Goal: Obtain resource: Download file/media

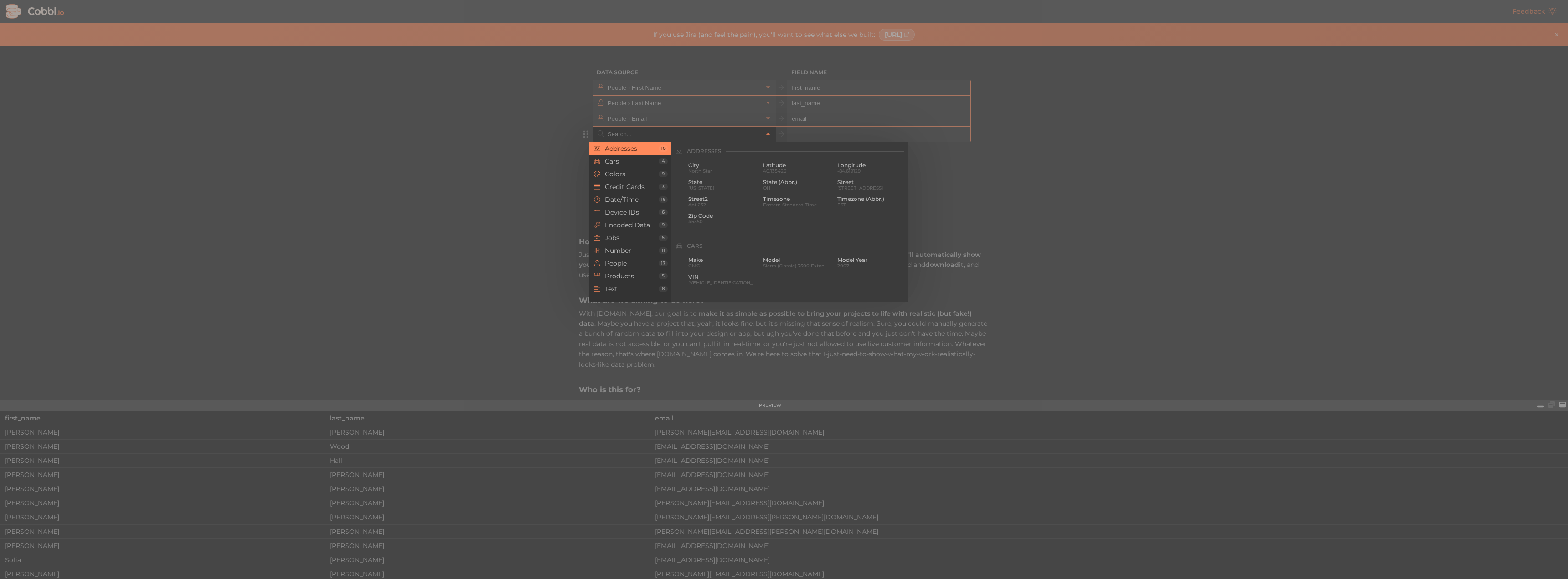
drag, startPoint x: 746, startPoint y: 132, endPoint x: 756, endPoint y: 135, distance: 10.4
click at [746, 132] on input "text" at bounding box center [684, 134] width 157 height 15
click at [623, 280] on span "Products" at bounding box center [632, 276] width 54 height 7
click at [721, 170] on span "Entertainment" at bounding box center [722, 171] width 68 height 5
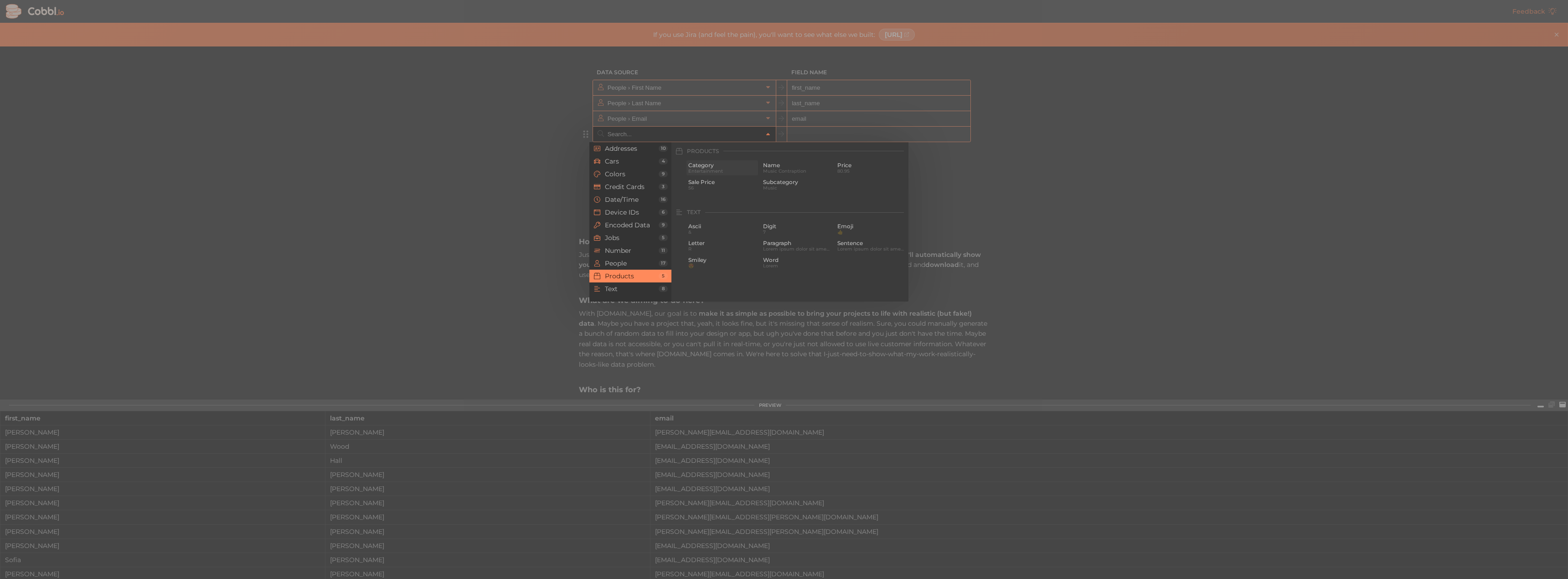
type input "Products › Category"
type input "category"
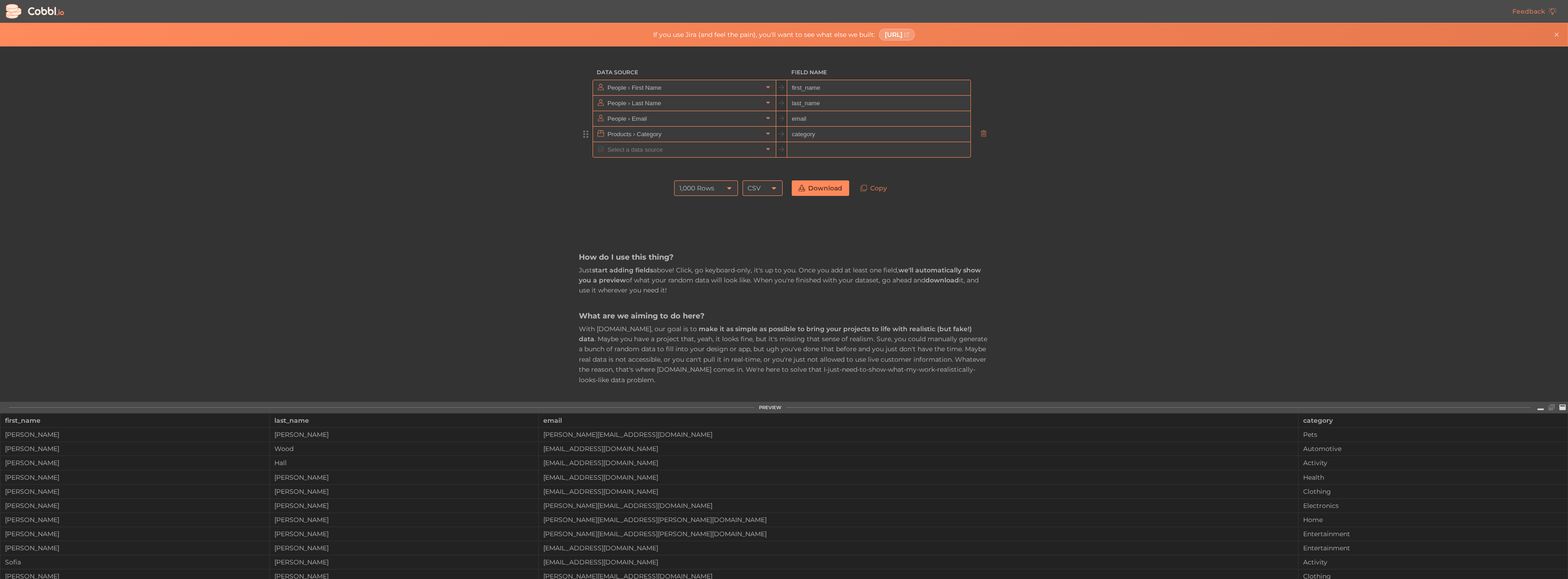
click at [959, 185] on div "1,000 Rows 1,000 Rows CSV CSV Download Copy" at bounding box center [783, 188] width 410 height 25
click at [810, 134] on input "category" at bounding box center [878, 134] width 182 height 16
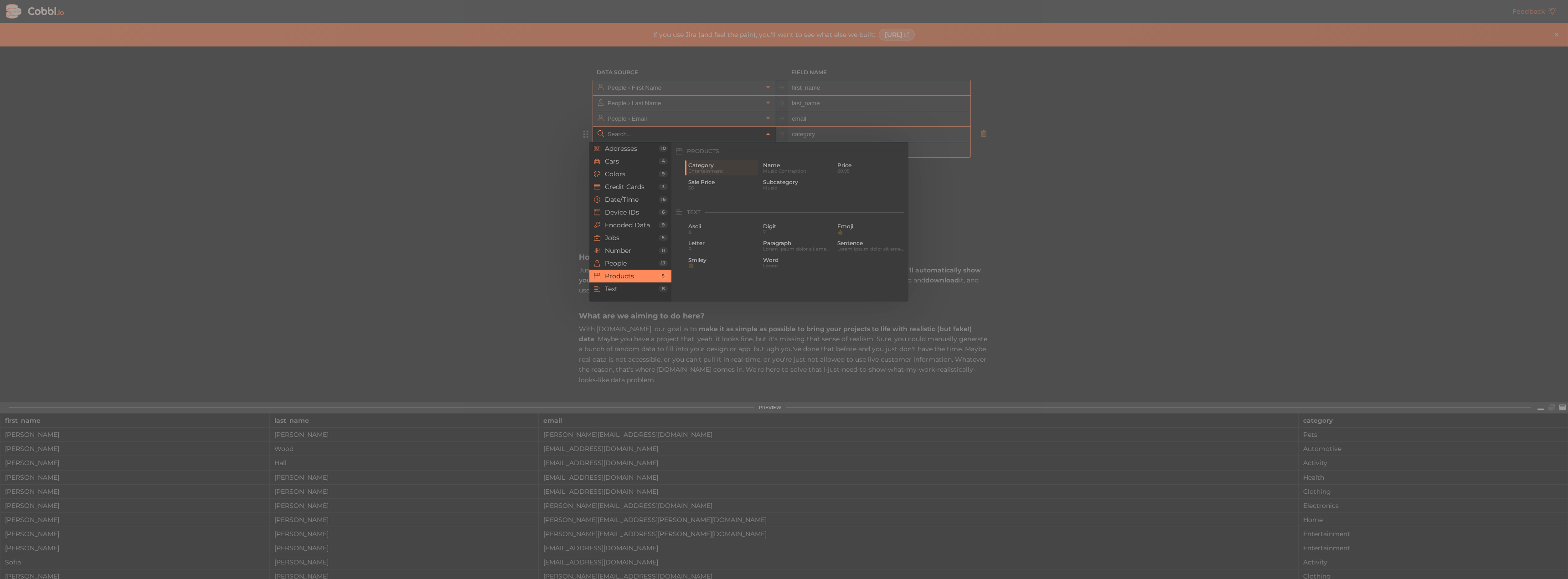
click at [749, 132] on input "text" at bounding box center [684, 134] width 157 height 15
click at [711, 167] on span "Category" at bounding box center [722, 165] width 68 height 7
type input "Products › Category"
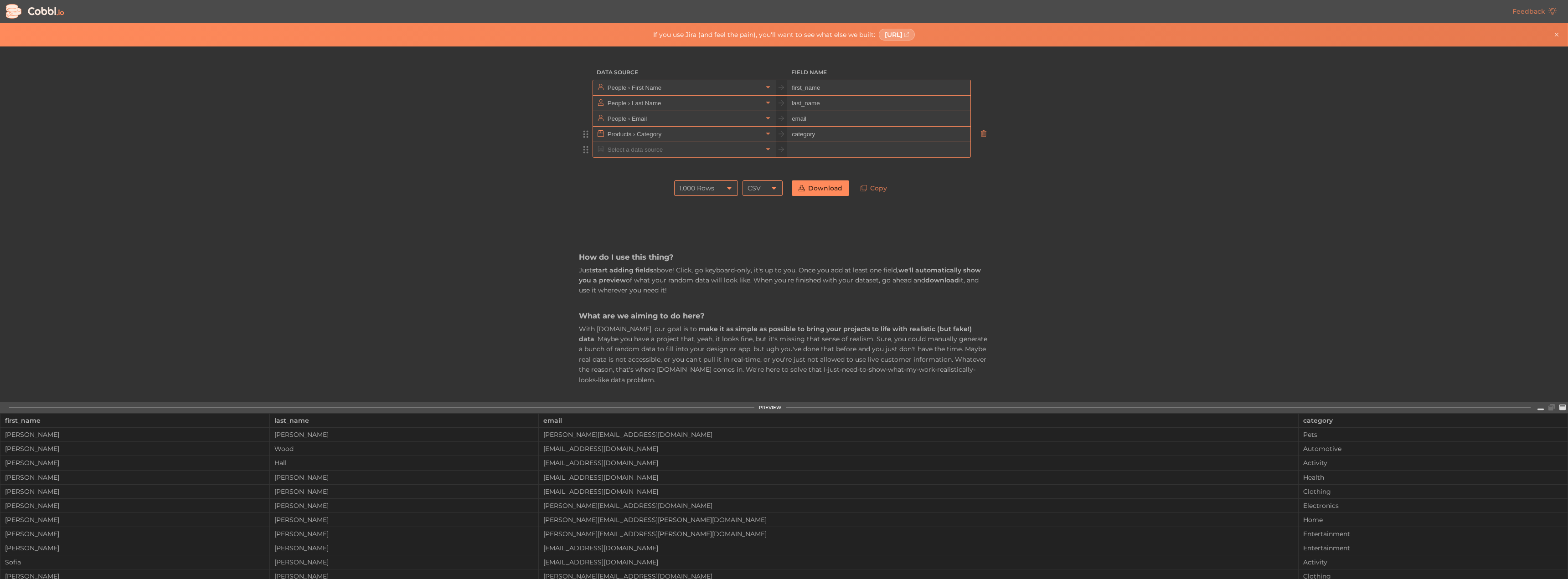
click at [710, 154] on input "text" at bounding box center [684, 150] width 157 height 15
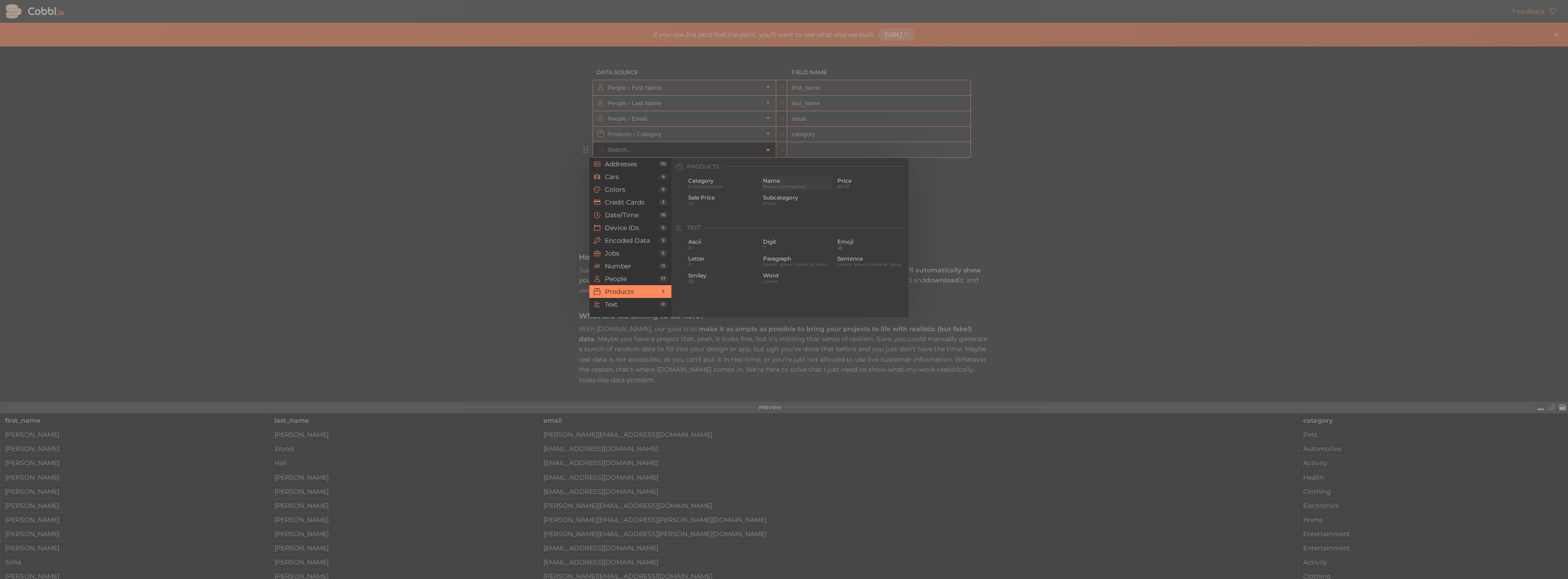
click at [784, 191] on div "Name Music Contraption" at bounding box center [796, 183] width 71 height 15
type input "Products › Name"
type input "name"
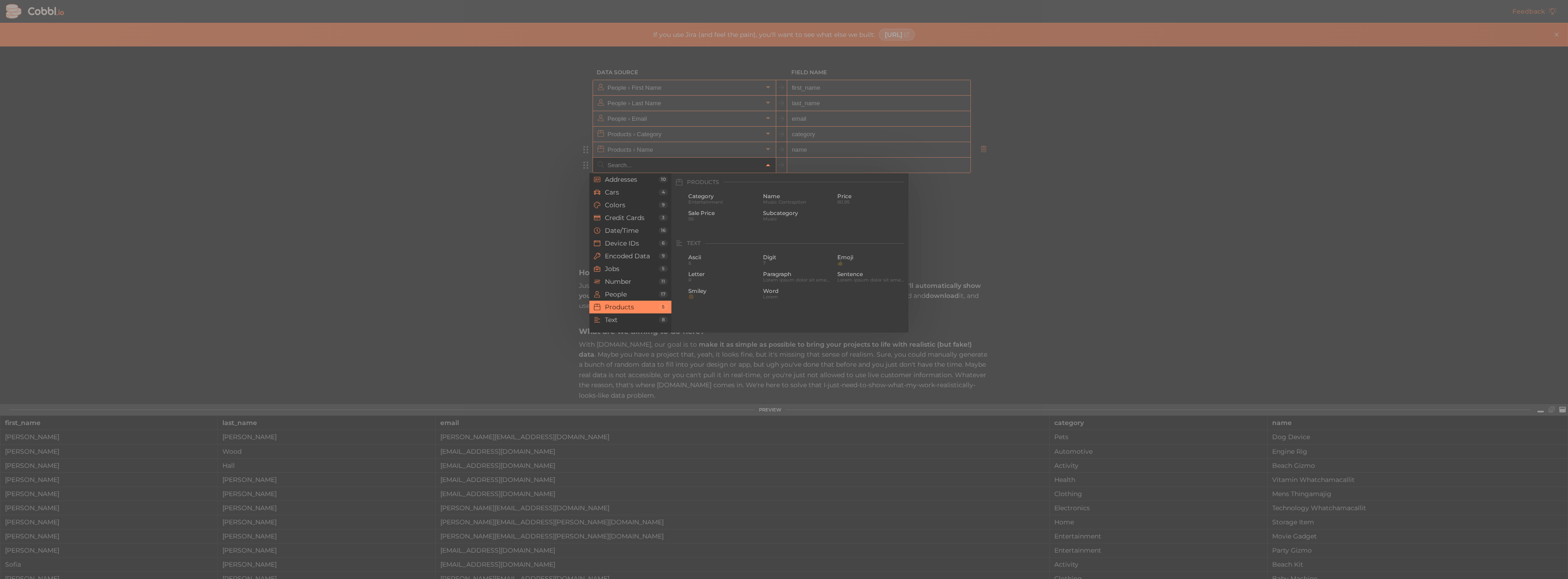
click at [766, 167] on icon at bounding box center [768, 165] width 7 height 7
click at [852, 200] on span "80.95" at bounding box center [871, 202] width 68 height 5
type input "Products › Price"
type input "price"
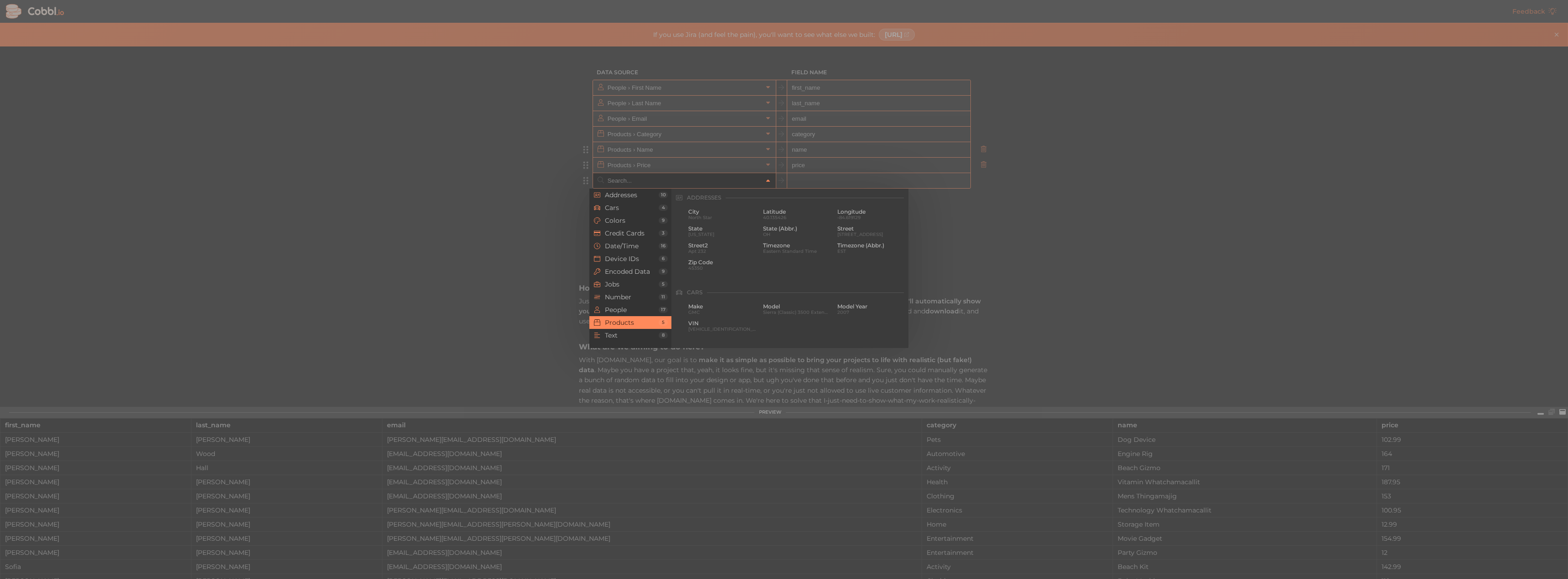
click at [765, 182] on icon at bounding box center [768, 181] width 7 height 7
click at [715, 232] on span "56" at bounding box center [722, 235] width 68 height 5
type input "Products › Sale Price"
type input "sale_price"
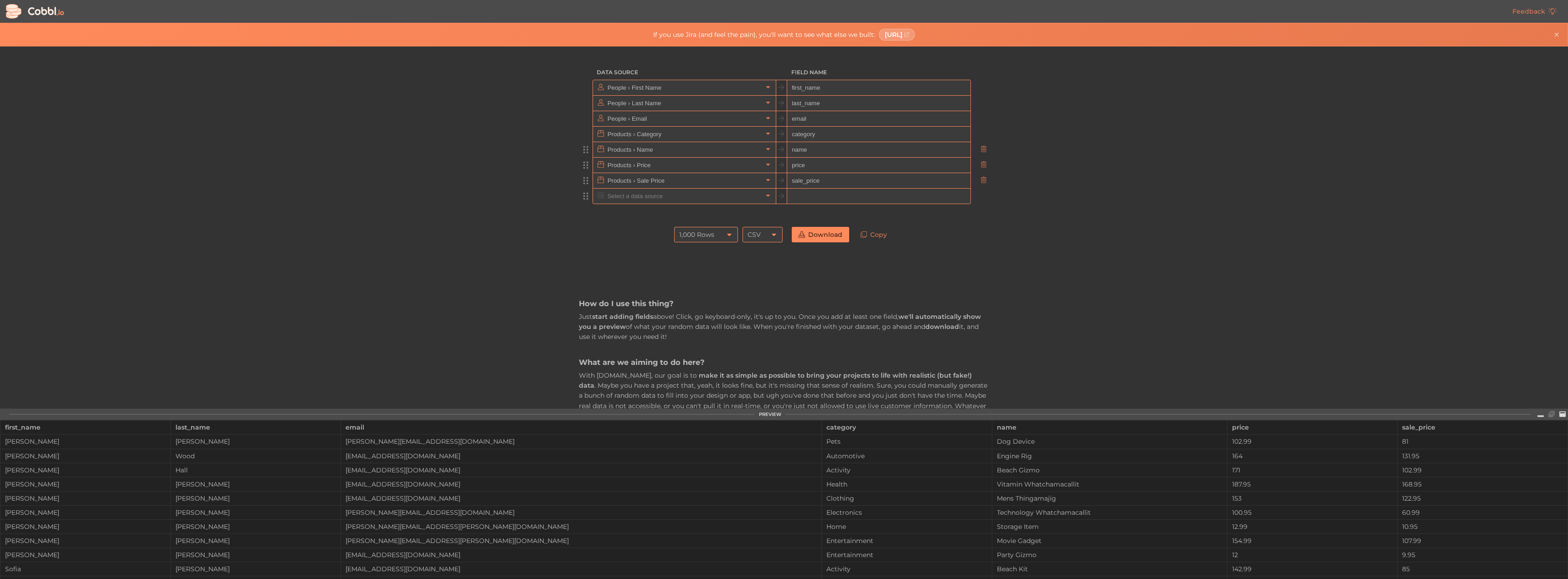
click at [766, 201] on div at bounding box center [684, 196] width 182 height 15
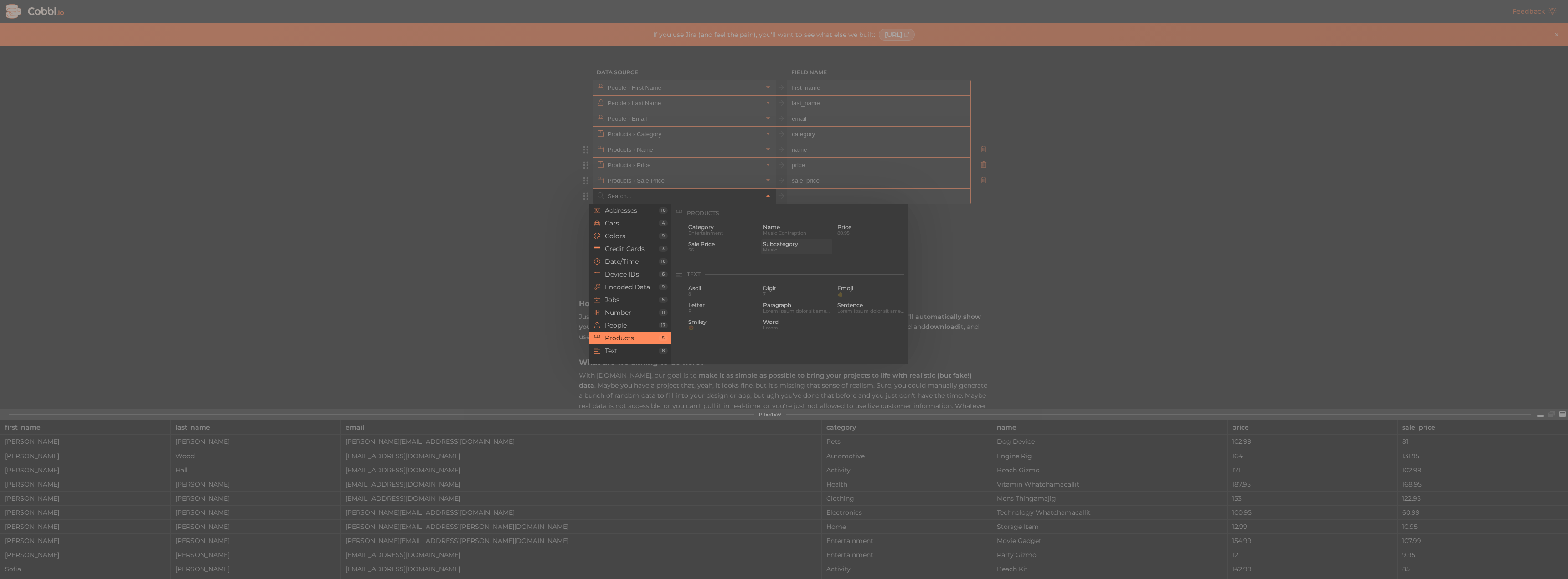
click at [777, 249] on span "Music" at bounding box center [797, 249] width 68 height 5
type input "Products › Subcategory"
type input "subcategory"
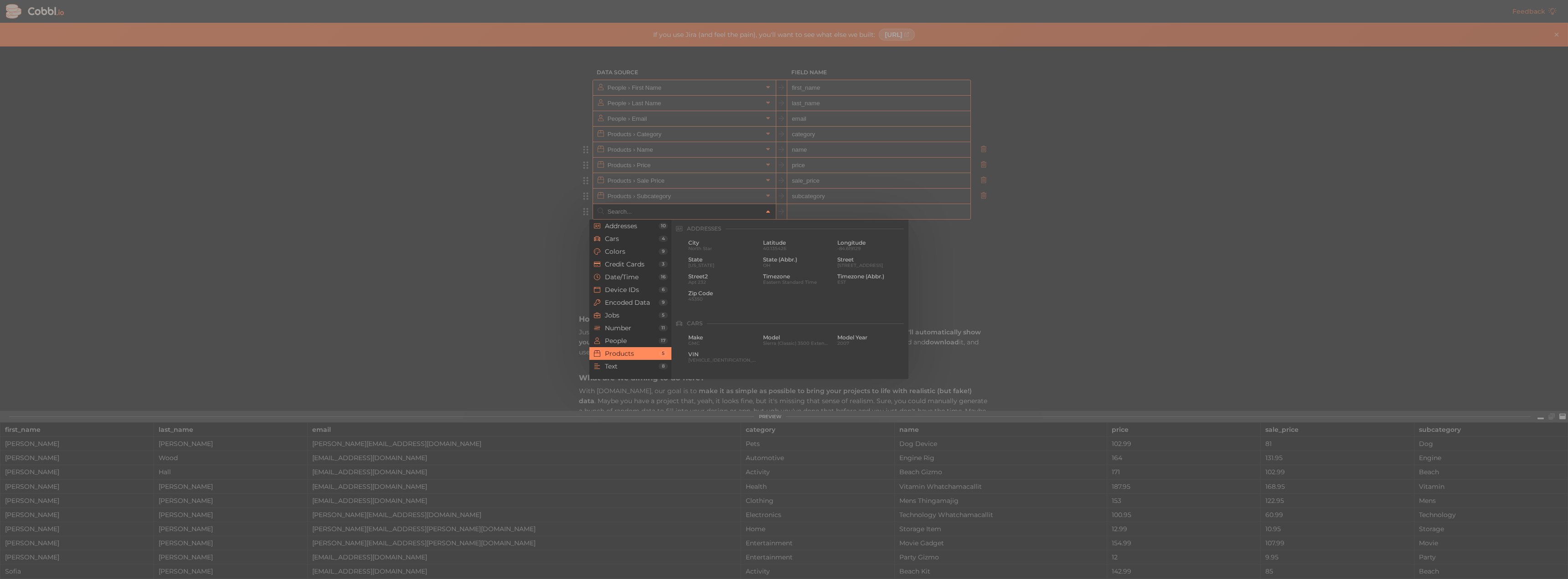
click at [765, 210] on icon at bounding box center [768, 212] width 7 height 7
click at [618, 343] on span "People" at bounding box center [632, 340] width 54 height 7
click at [638, 330] on span "Number" at bounding box center [632, 328] width 54 height 7
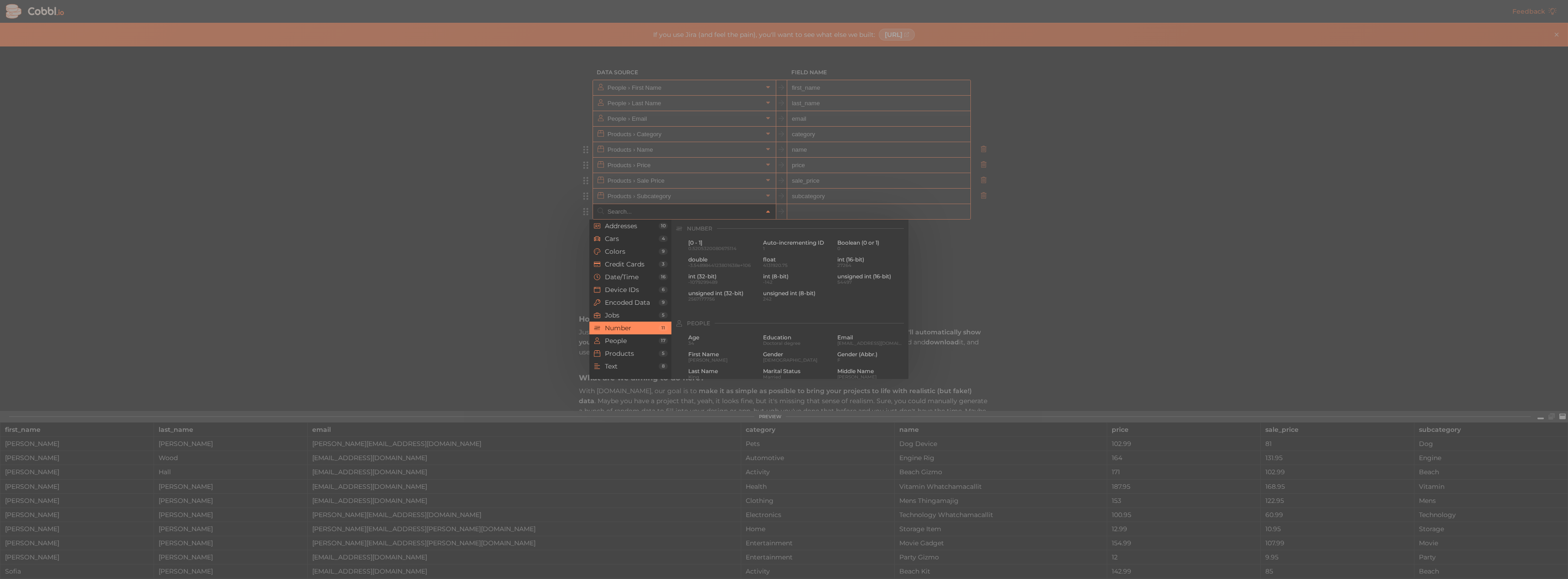
click at [1078, 328] on div at bounding box center [784, 290] width 1568 height 579
click at [765, 213] on icon at bounding box center [768, 212] width 7 height 7
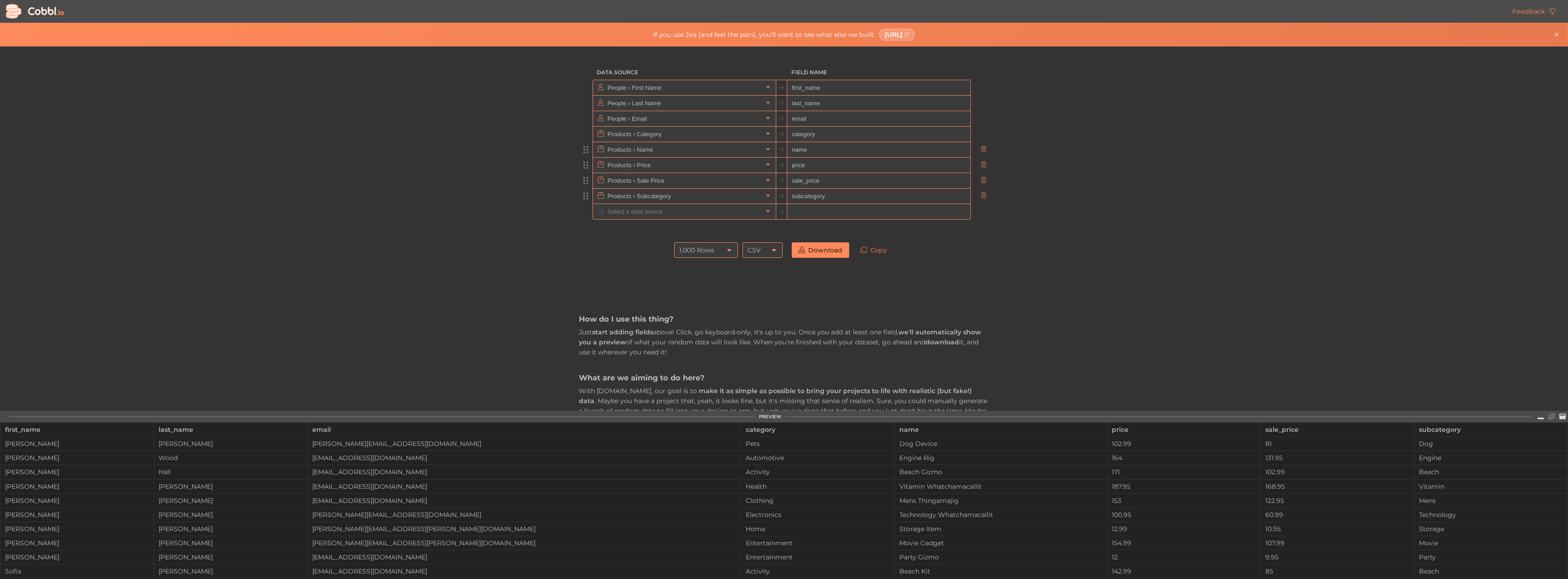
click at [765, 250] on div "CSV" at bounding box center [762, 249] width 40 height 16
click at [728, 249] on icon at bounding box center [729, 250] width 4 height 2
click at [717, 278] on li "100 Rows" at bounding box center [703, 281] width 63 height 16
click at [766, 215] on link at bounding box center [768, 211] width 11 height 9
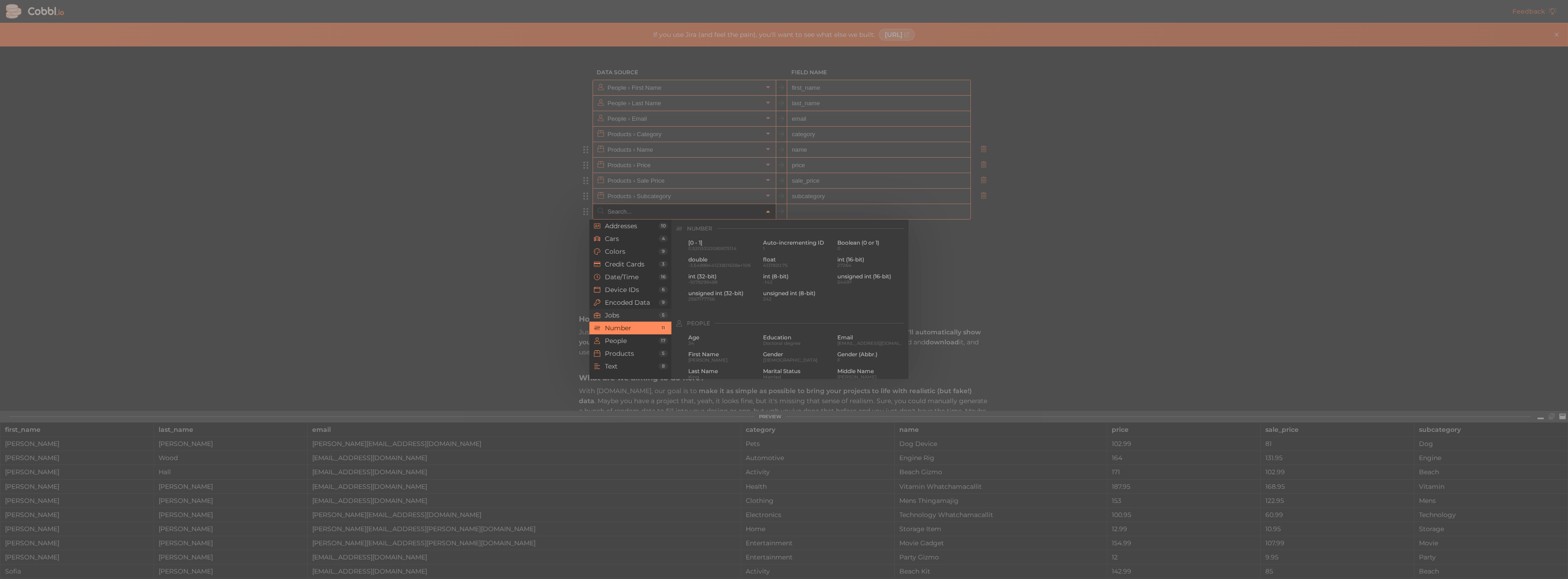
click at [642, 312] on span "Jobs" at bounding box center [632, 315] width 54 height 7
click at [719, 249] on span "Movie Production Co." at bounding box center [722, 249] width 68 height 5
type input "Jobs › Company"
type input "company"
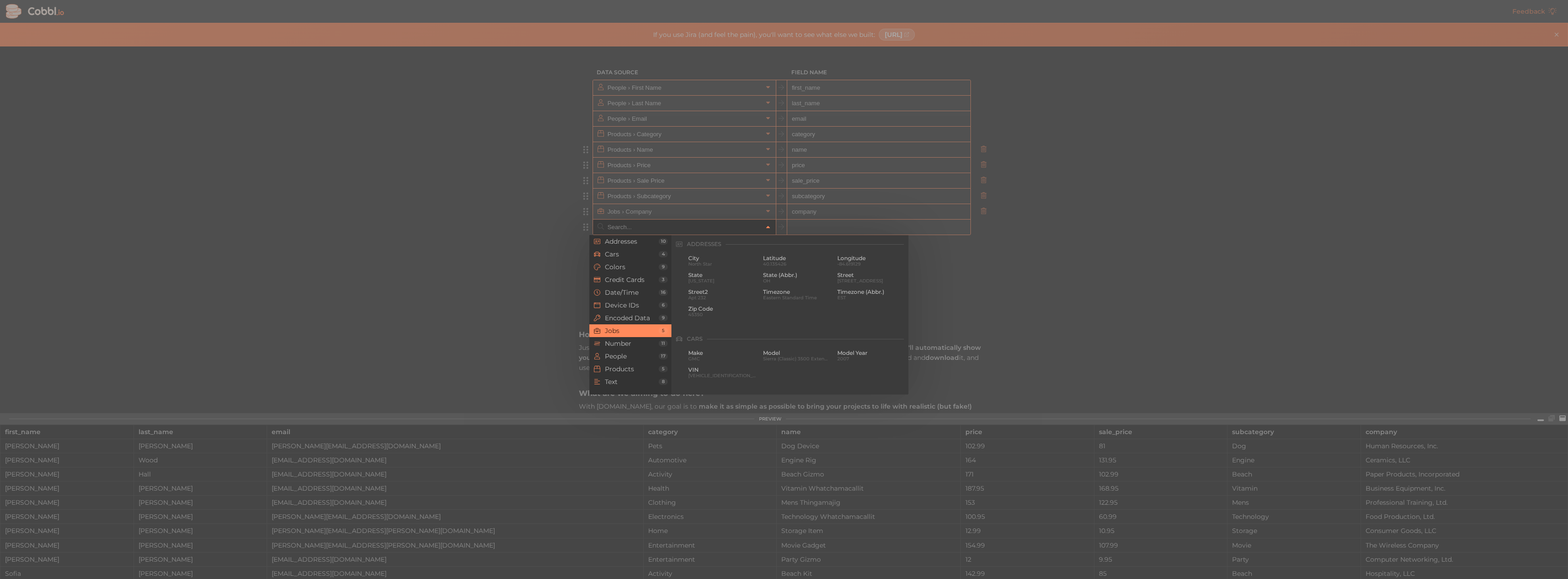
click at [760, 231] on div at bounding box center [684, 227] width 182 height 15
click at [644, 317] on span "Encoded Data" at bounding box center [632, 317] width 54 height 7
click at [627, 382] on span "Text" at bounding box center [632, 381] width 54 height 7
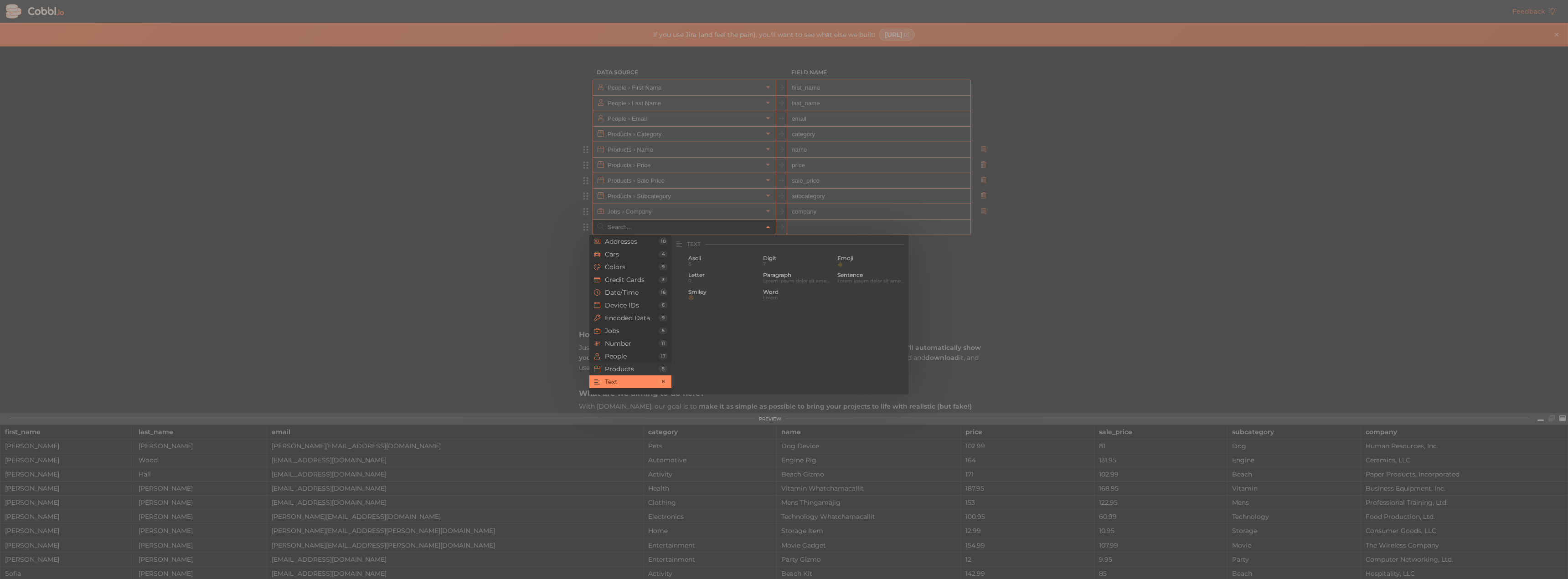
click at [620, 369] on span "Products" at bounding box center [632, 369] width 54 height 7
click at [625, 361] on li "People 17" at bounding box center [630, 357] width 82 height 13
click at [626, 345] on span "Number" at bounding box center [632, 343] width 54 height 7
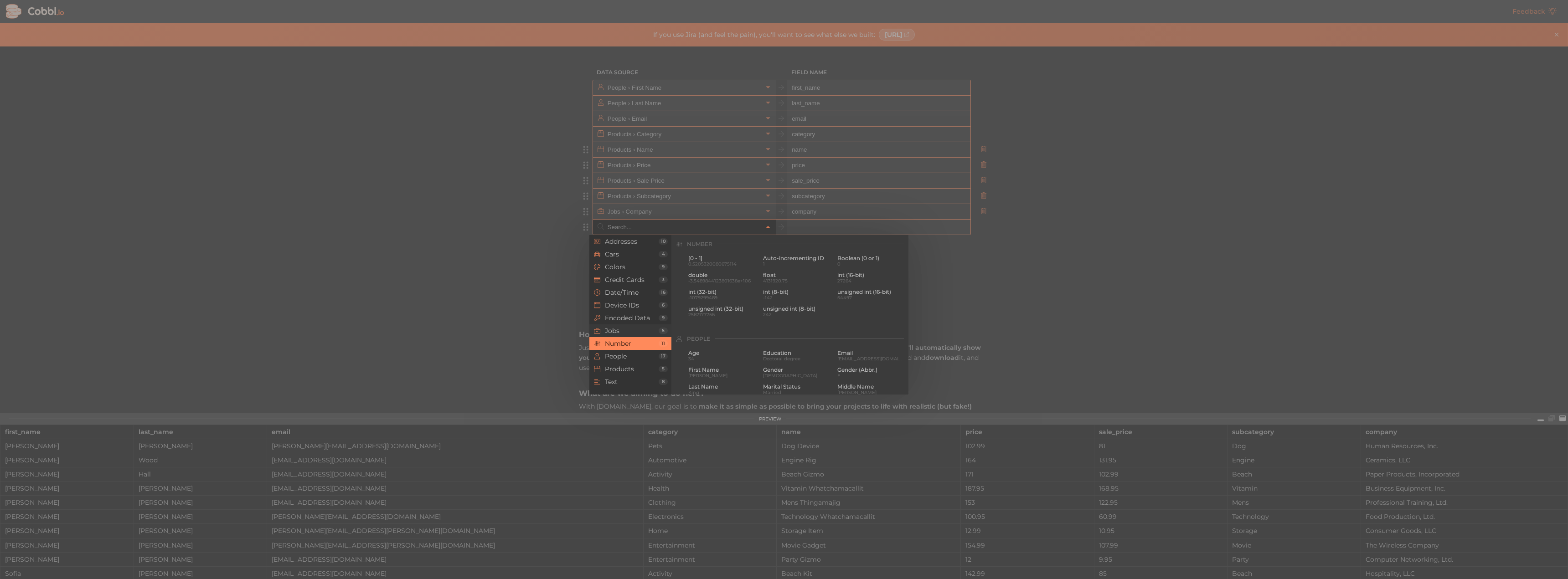
click at [629, 331] on span "Jobs" at bounding box center [632, 330] width 54 height 7
click at [630, 315] on span "Encoded Data" at bounding box center [632, 317] width 54 height 7
click at [623, 305] on span "Device IDs" at bounding box center [632, 305] width 54 height 7
click at [624, 325] on li "Jobs 5" at bounding box center [630, 331] width 82 height 13
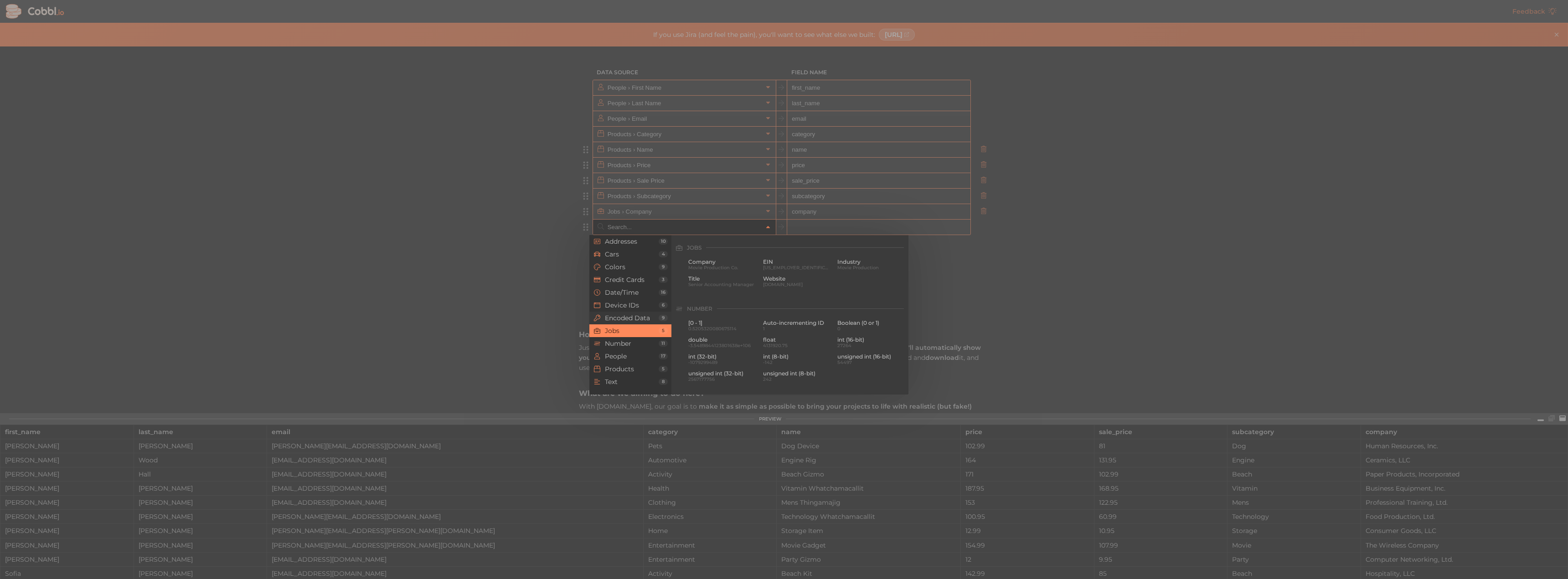
scroll to position [545, 0]
click at [637, 242] on span "Addresses" at bounding box center [632, 241] width 54 height 7
click at [712, 266] on span "North Star" at bounding box center [722, 264] width 68 height 5
type input "Addresses › City"
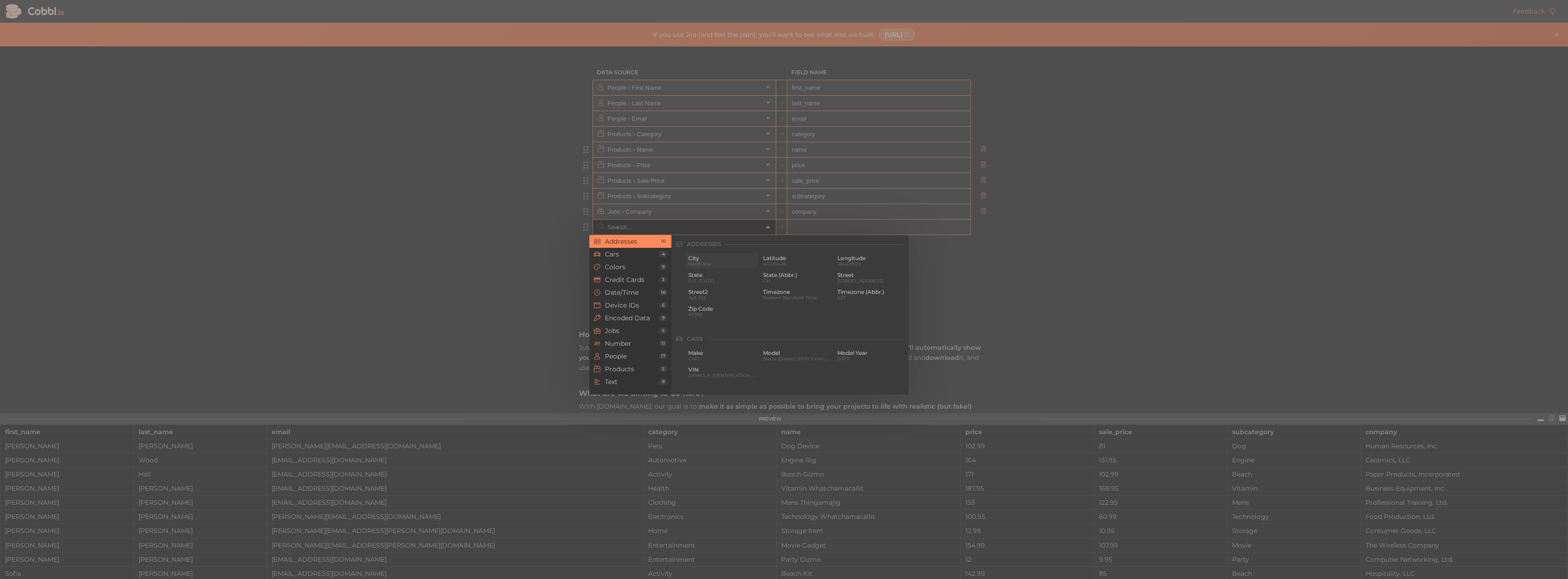
type input "city"
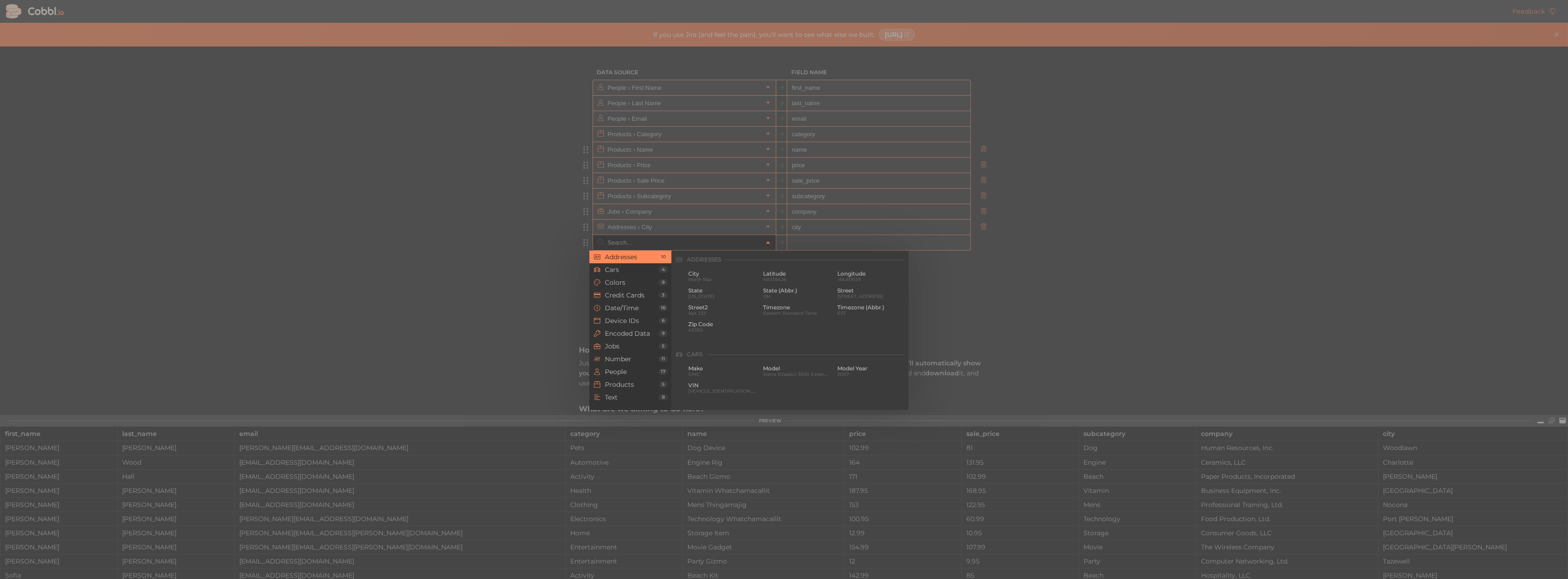
click at [740, 240] on input "text" at bounding box center [684, 242] width 157 height 15
click at [837, 297] on span "[STREET_ADDRESS]" at bounding box center [871, 296] width 68 height 5
type input "Addresses › Street"
type input "street"
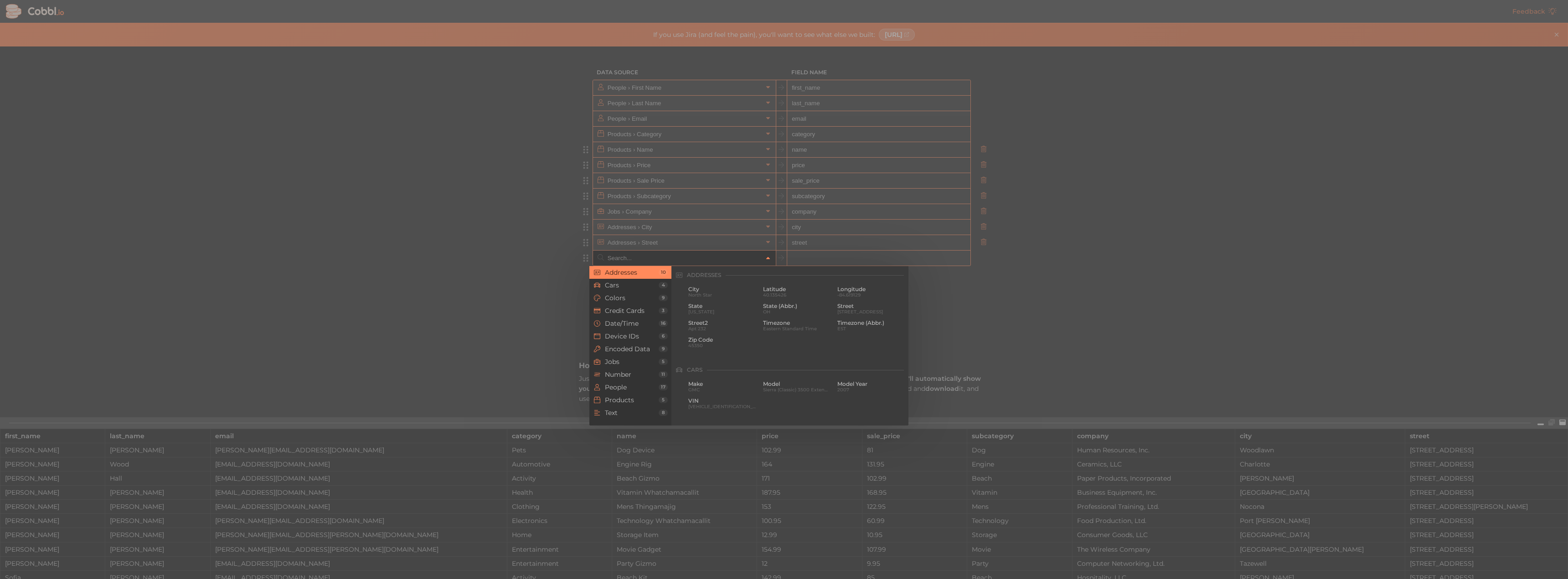
click at [765, 257] on icon at bounding box center [768, 258] width 7 height 7
click at [631, 287] on span "Cars" at bounding box center [632, 285] width 54 height 7
click at [631, 298] on span "Colors" at bounding box center [632, 298] width 54 height 7
click at [633, 316] on li "Credit Cards 3" at bounding box center [630, 311] width 82 height 13
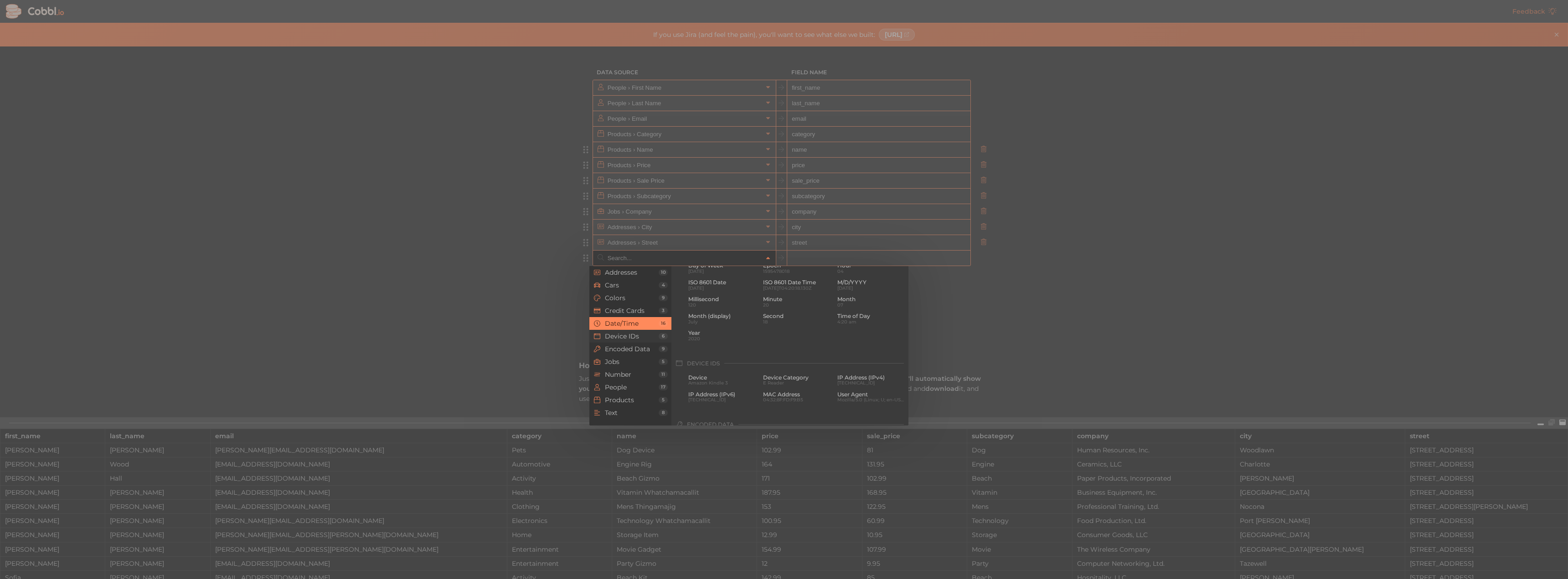
scroll to position [325, 0]
click at [633, 336] on span "Device IDs" at bounding box center [632, 336] width 54 height 7
click at [642, 350] on span "Encoded Data" at bounding box center [632, 348] width 54 height 7
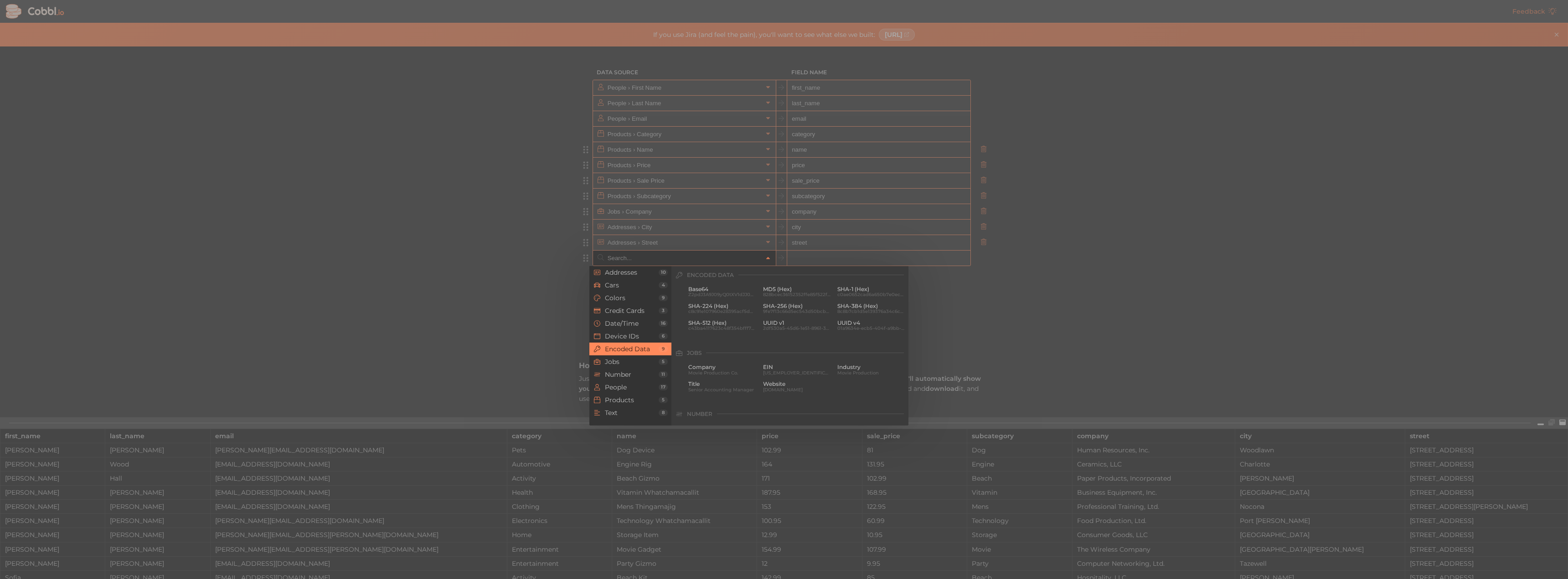
click at [1328, 245] on div at bounding box center [784, 290] width 1568 height 579
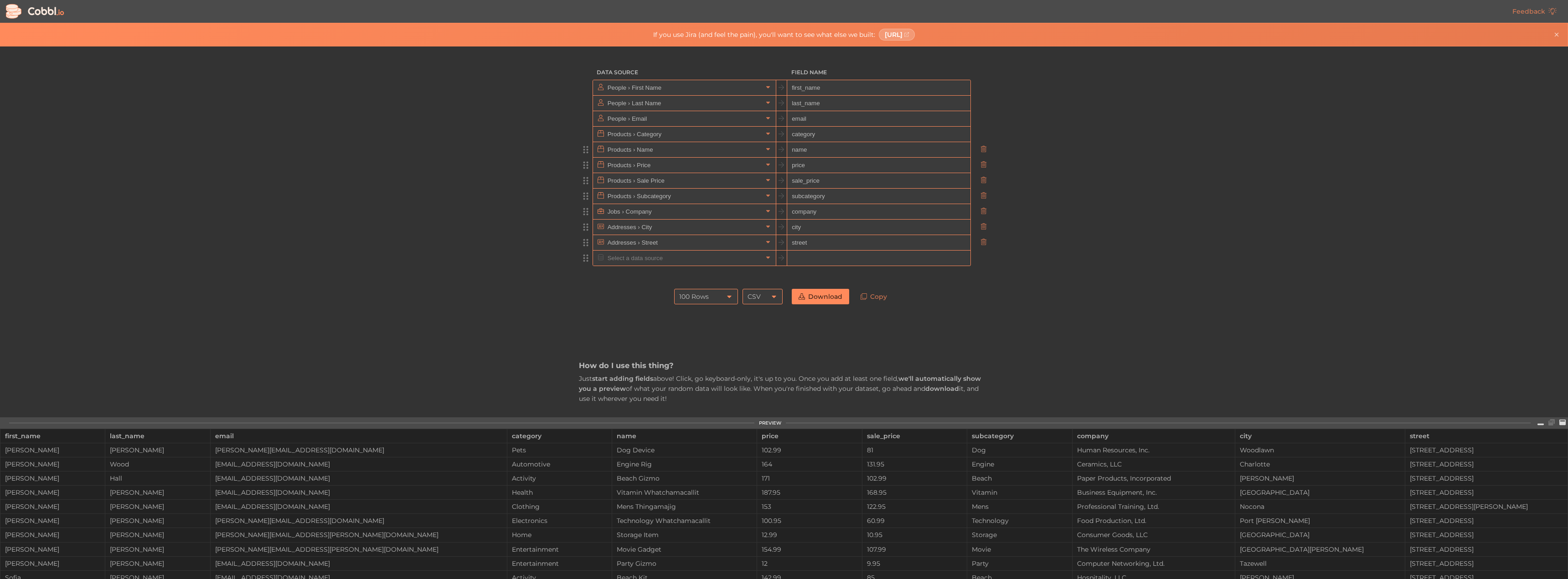
click at [811, 298] on link "Download" at bounding box center [821, 296] width 57 height 16
click at [1108, 241] on div "Data Source Field Name People › First Name first_name People › Last Name last_n…" at bounding box center [784, 231] width 1568 height 370
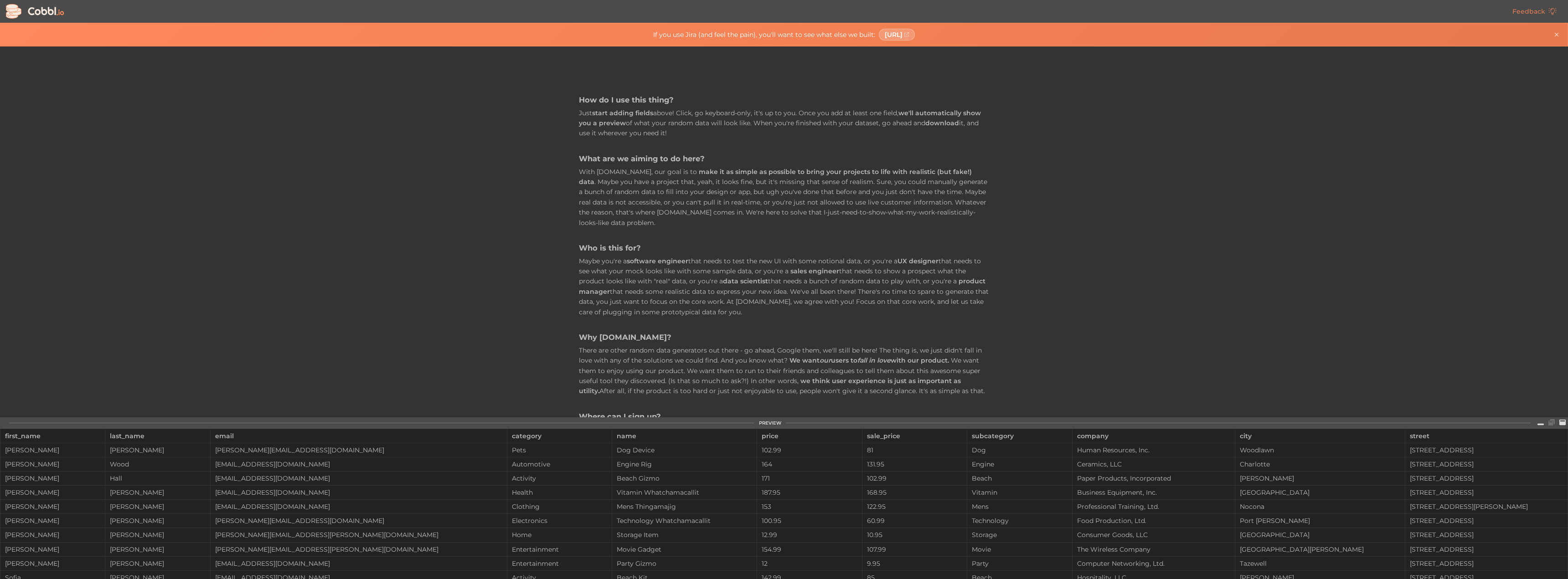
scroll to position [0, 0]
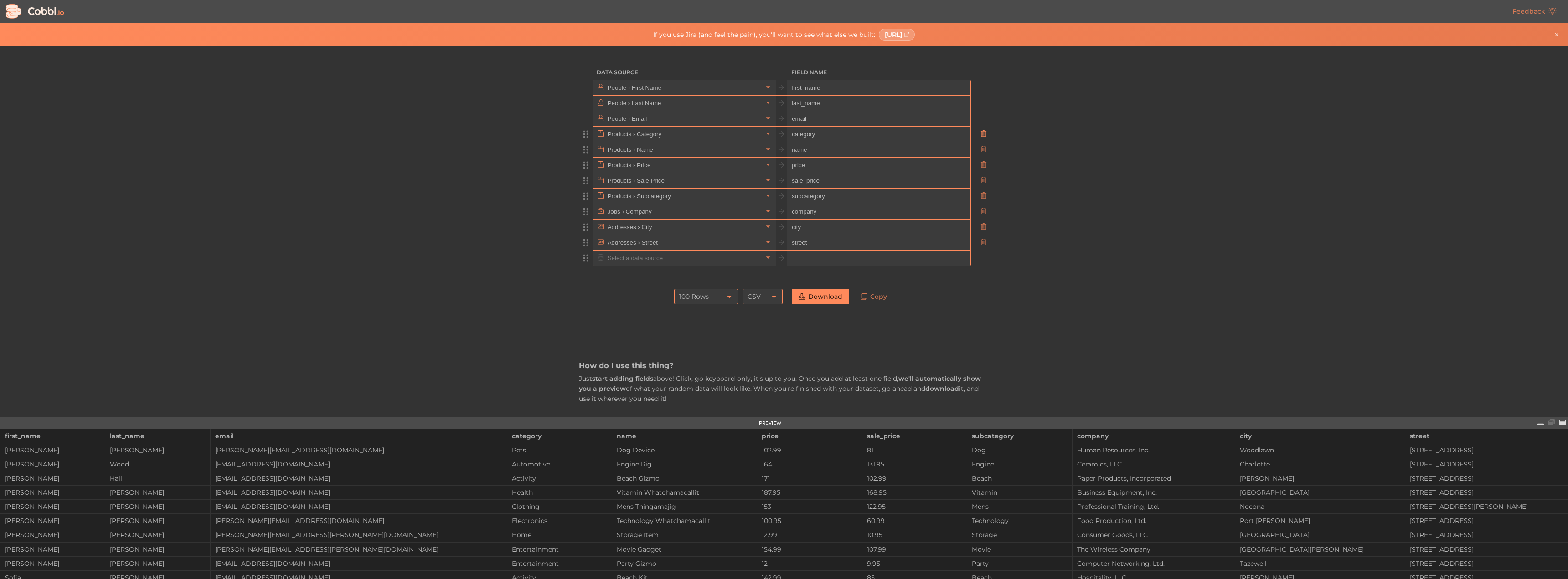
click at [985, 131] on link at bounding box center [983, 133] width 11 height 9
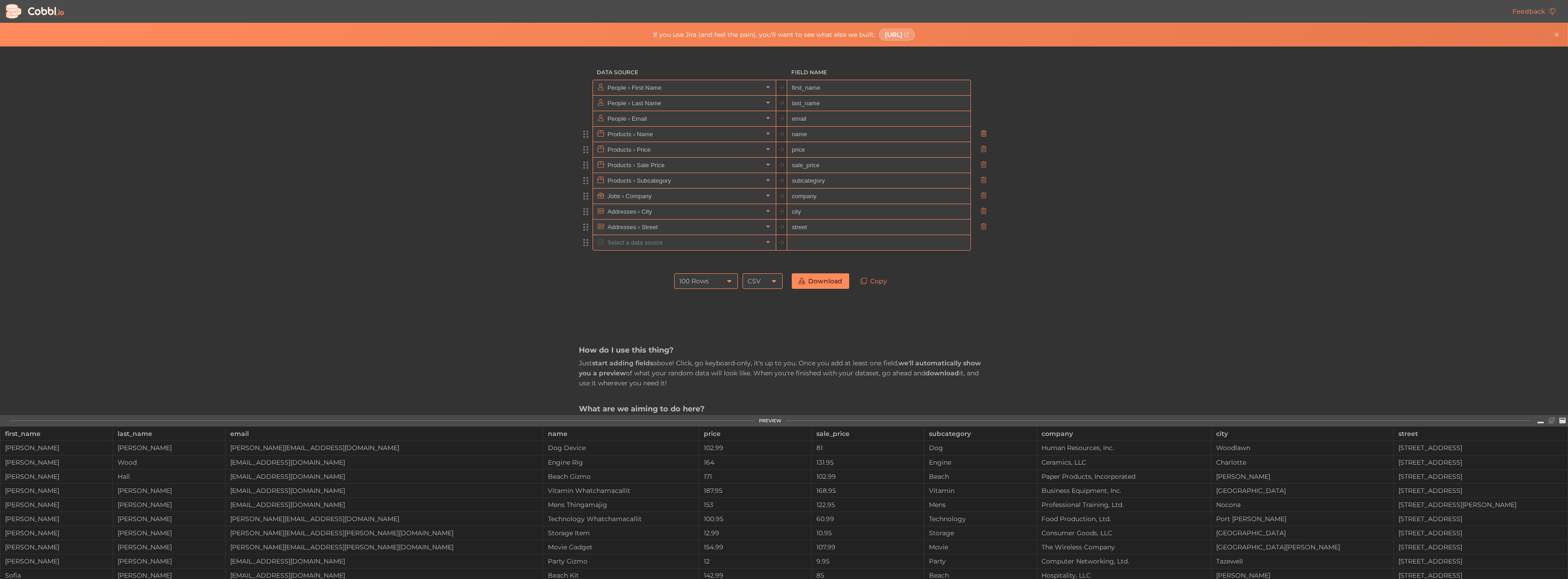
click at [983, 135] on icon at bounding box center [983, 133] width 6 height 7
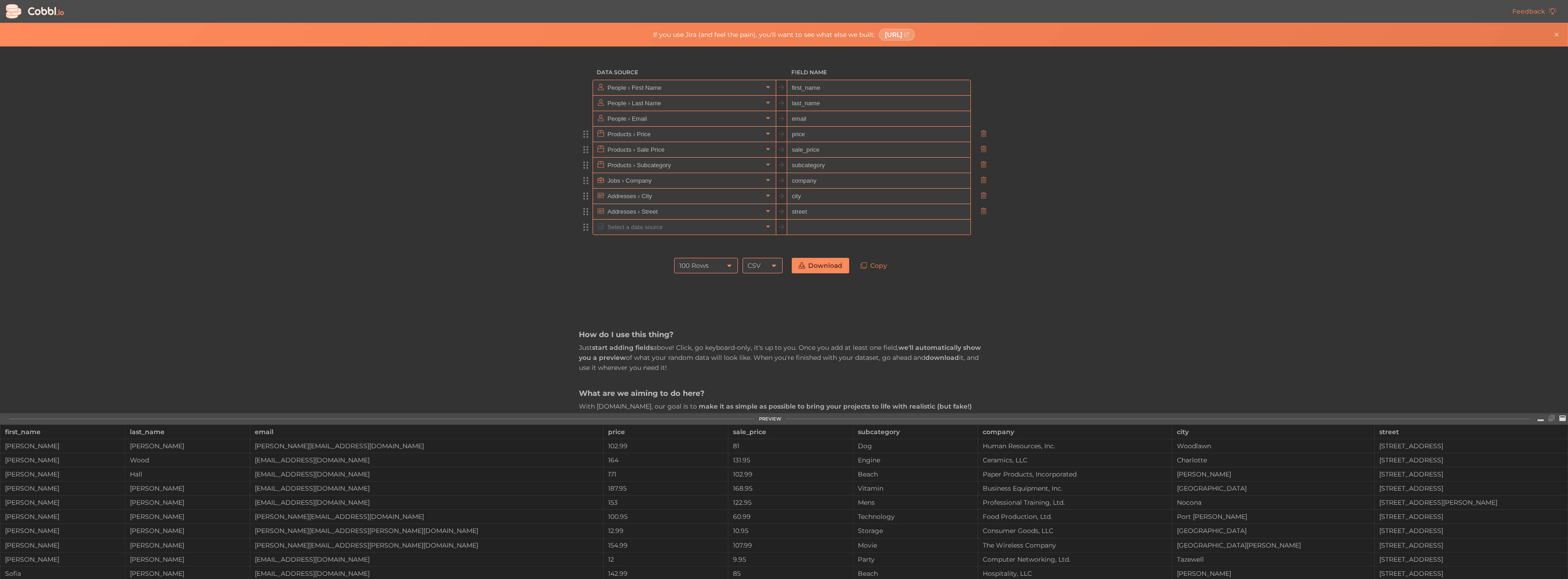
click at [983, 135] on icon at bounding box center [983, 133] width 6 height 7
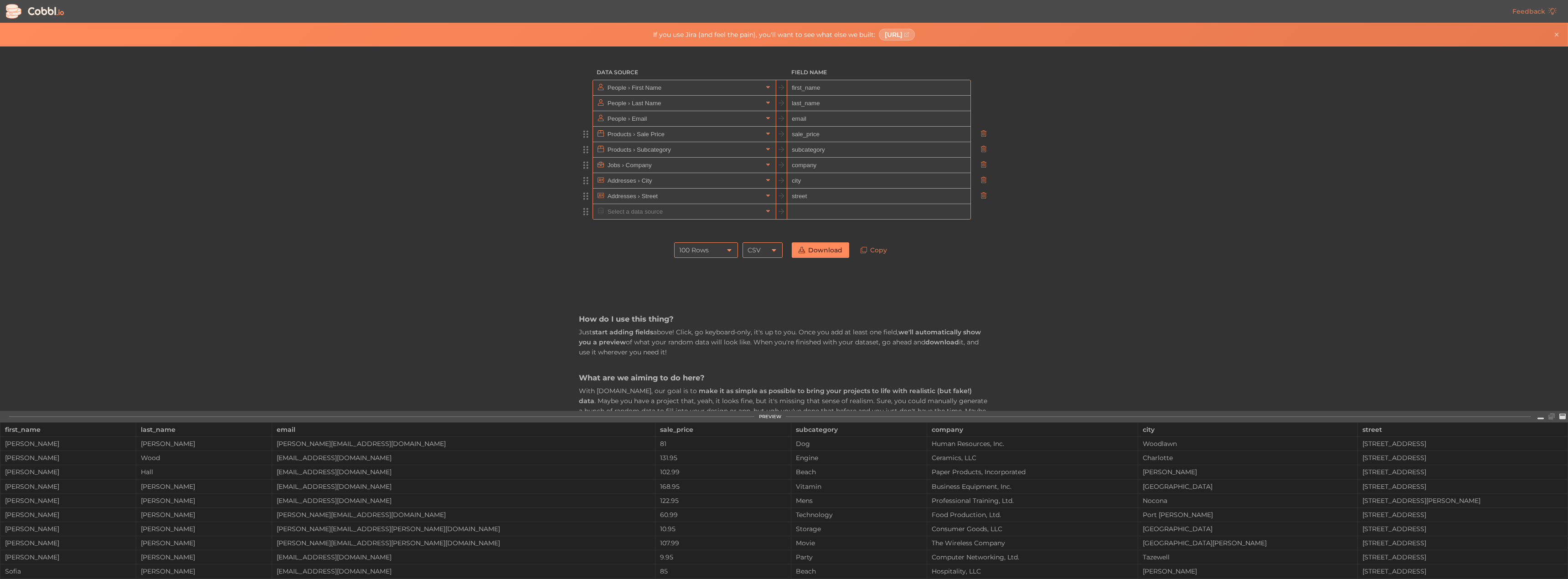
click at [983, 135] on icon at bounding box center [983, 133] width 6 height 7
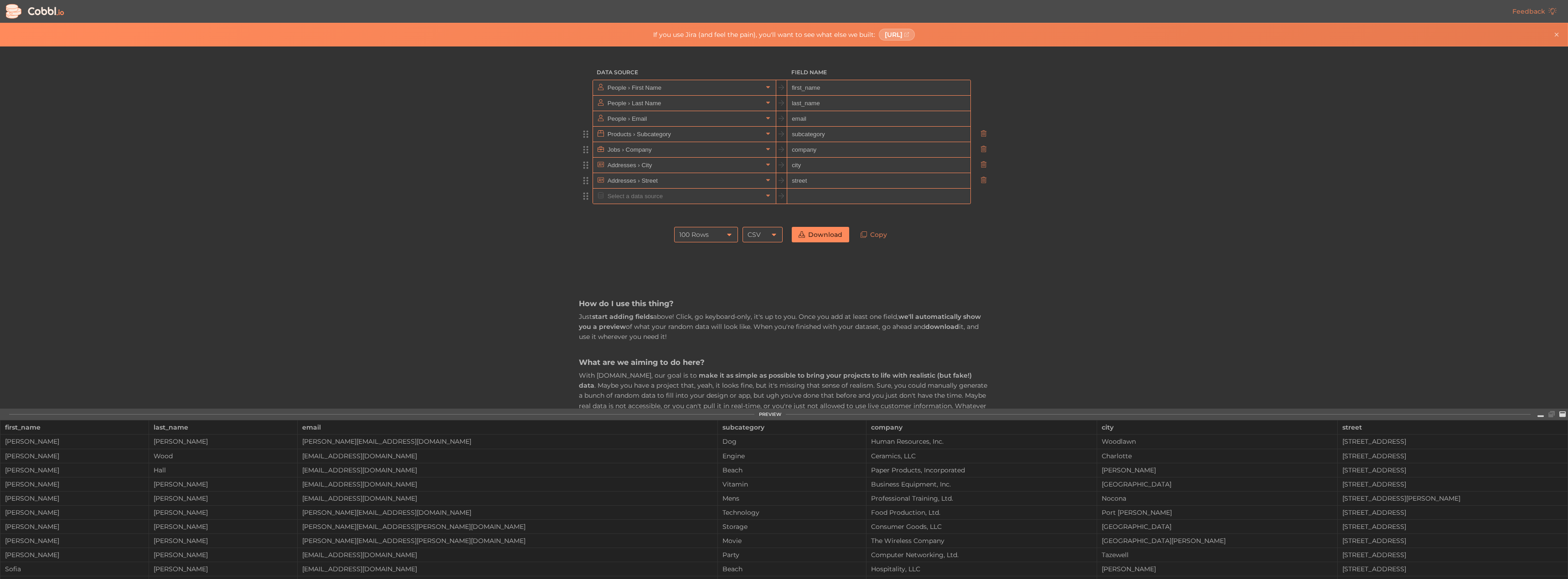
click at [983, 135] on icon at bounding box center [983, 133] width 6 height 7
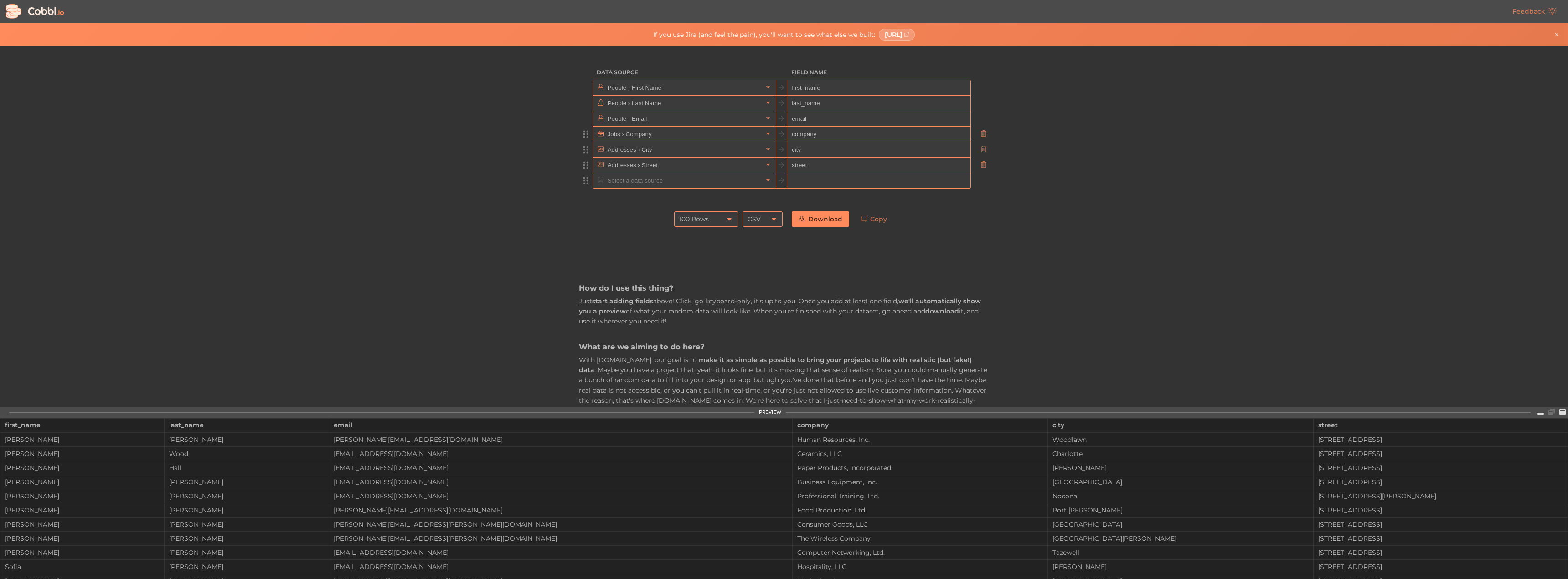
click at [816, 137] on input "company" at bounding box center [878, 134] width 182 height 16
type input "FIRMA"
drag, startPoint x: 845, startPoint y: 88, endPoint x: 762, endPoint y: 87, distance: 83.0
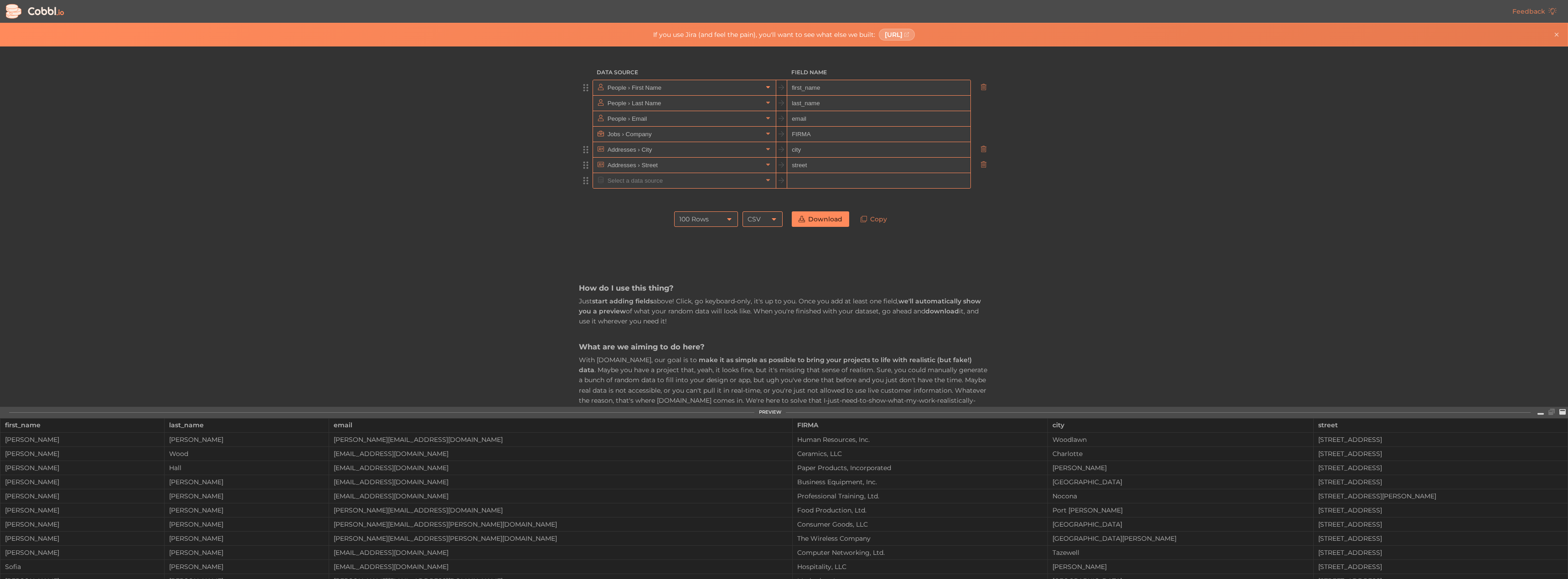
click at [762, 87] on div "People › First Name first_name" at bounding box center [782, 87] width 378 height 16
type input "Adresse-Anrede"
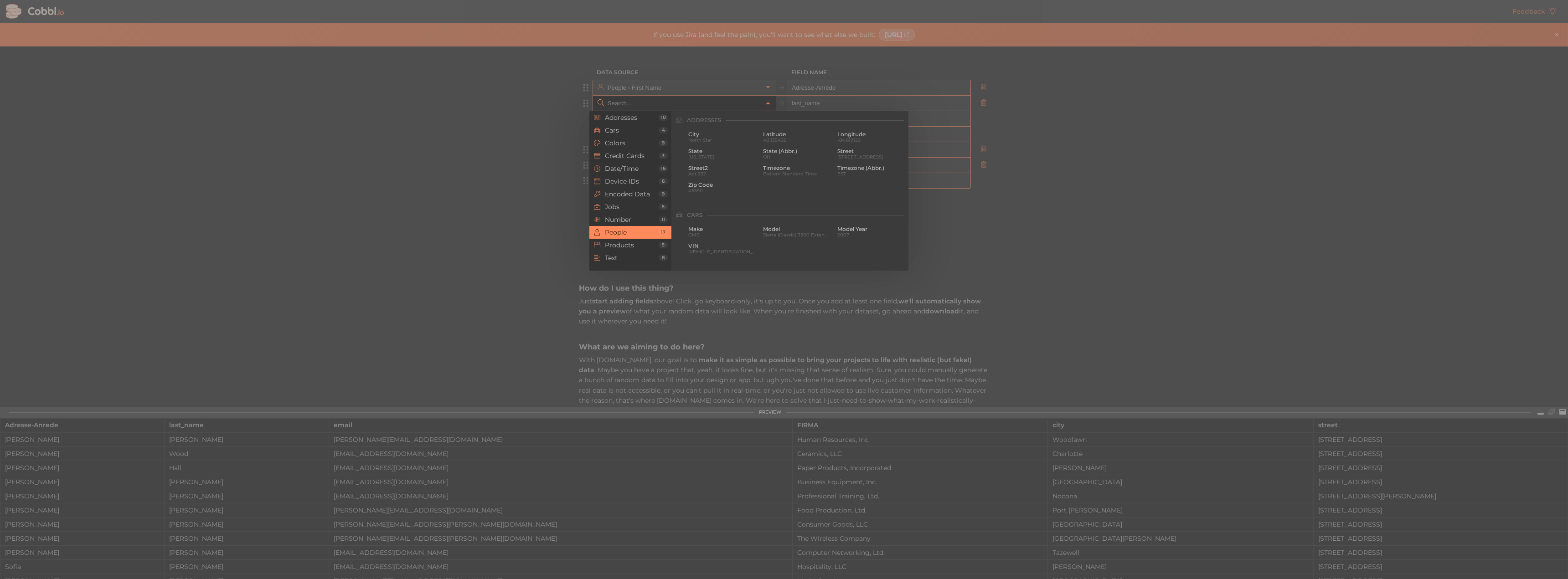
scroll to position [702, 0]
click at [1013, 96] on div at bounding box center [784, 290] width 1568 height 579
type input "People › Last Name"
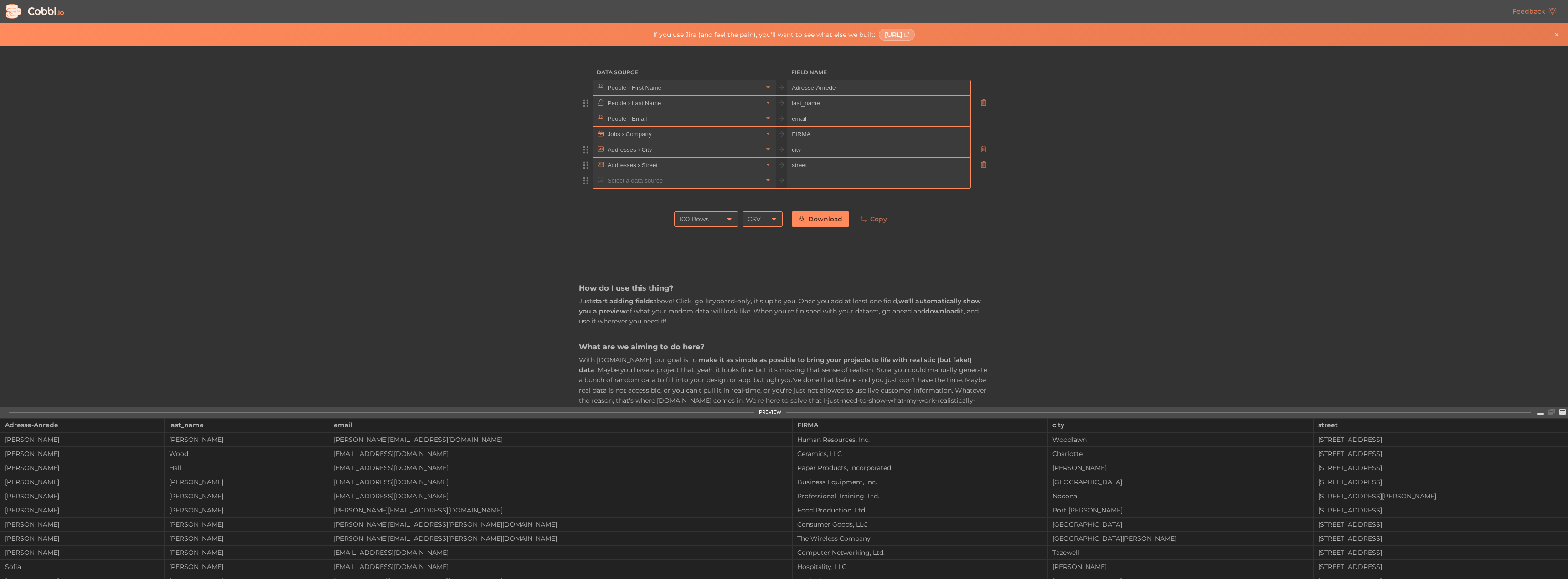
click at [849, 105] on input "last_name" at bounding box center [878, 103] width 182 height 16
type input "Ad"
drag, startPoint x: 837, startPoint y: 90, endPoint x: 813, endPoint y: 90, distance: 24.0
click at [813, 90] on input "Adresse-Anrede" at bounding box center [878, 88] width 182 height 16
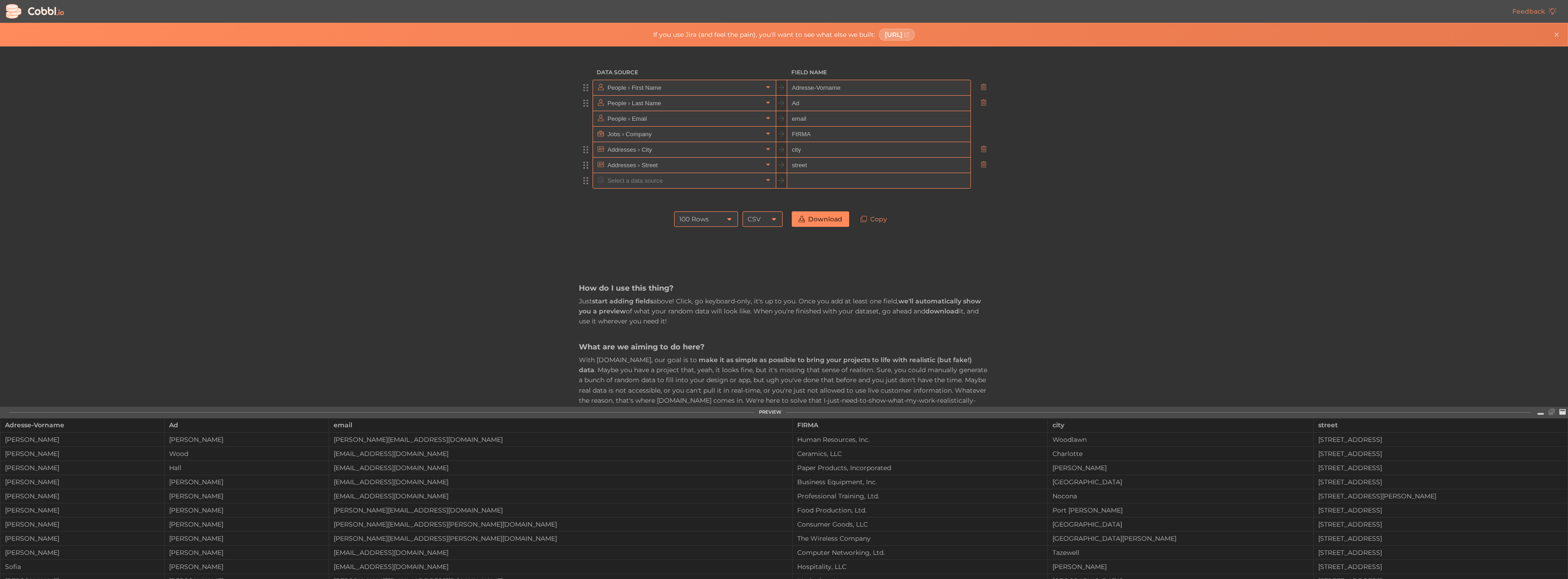
type input "Adresse-Vorname"
click at [926, 99] on input "Ad" at bounding box center [878, 103] width 182 height 16
type input "Adresse_Nachname"
click at [813, 123] on input "email" at bounding box center [878, 119] width 182 height 16
type input "e"
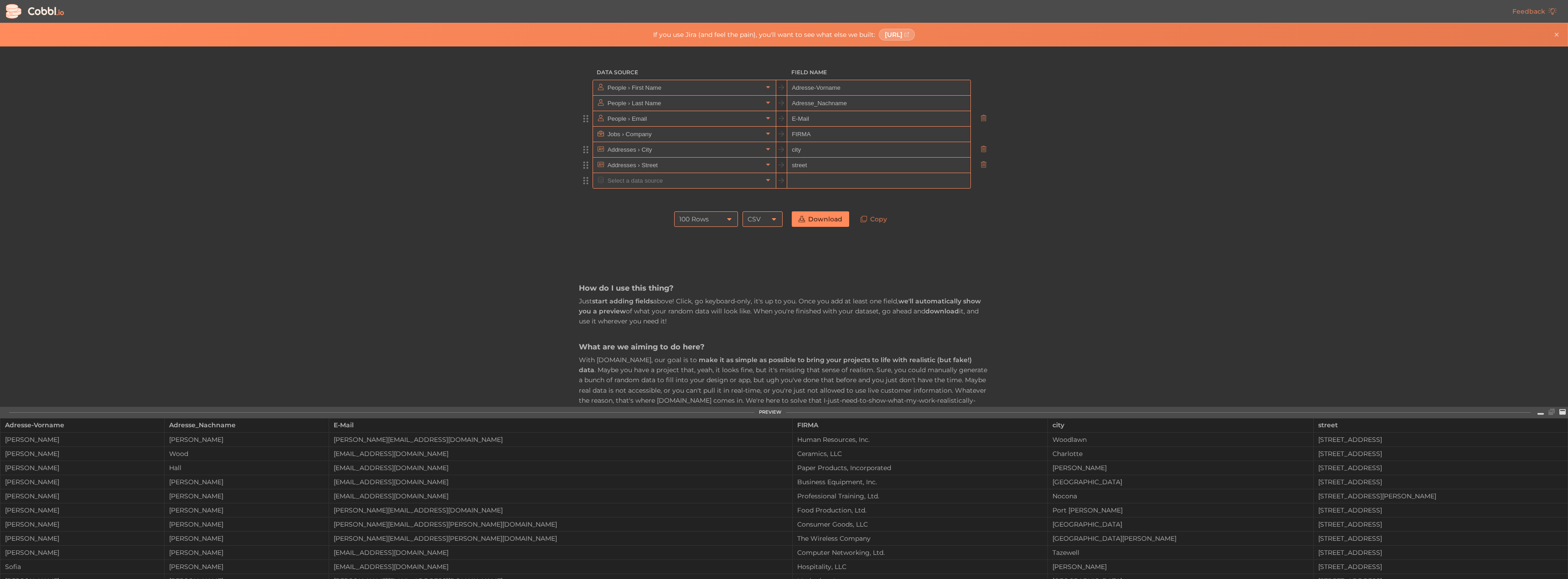
type input "E-Mail"
click at [810, 145] on input "city" at bounding box center [878, 150] width 182 height 16
type input "Adresse-Firma"
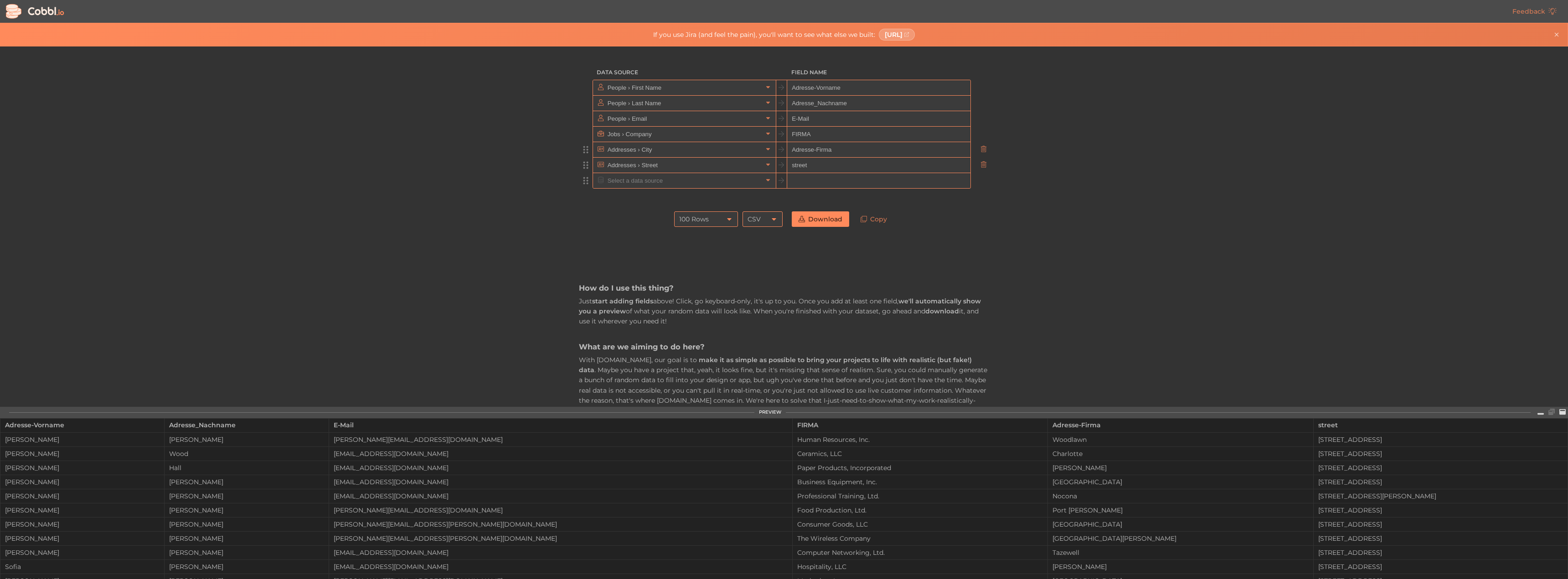
click at [830, 161] on input "street" at bounding box center [878, 165] width 182 height 16
click at [1197, 218] on div "Data Source Field Name People › First Name Adresse-Vorname People › Last Name A…" at bounding box center [784, 227] width 1568 height 360
drag, startPoint x: 823, startPoint y: 165, endPoint x: 904, endPoint y: 181, distance: 82.6
click at [831, 168] on input "Adresse-Frima-Zusatz" at bounding box center [878, 165] width 182 height 16
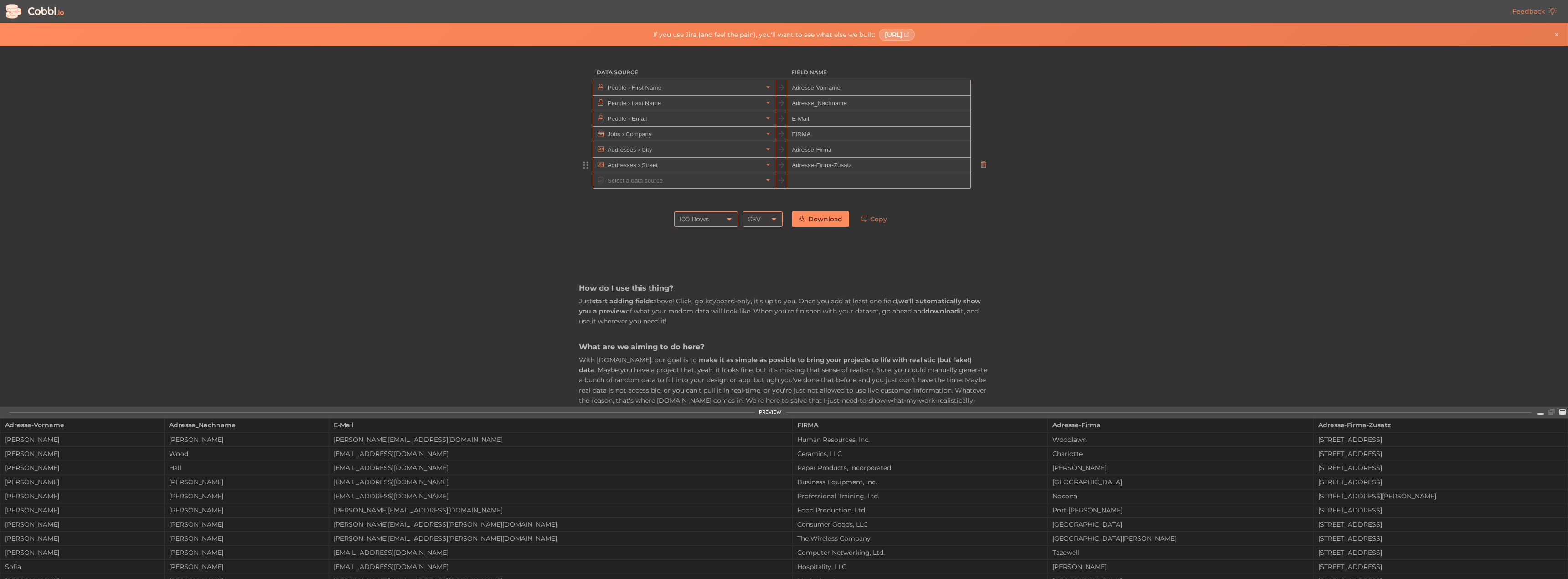
type input "Adresse-Firma-Zusatz"
click at [1142, 290] on div "Data Source Field Name People › First Name Adresse-Vorname People › Last Name A…" at bounding box center [784, 227] width 1568 height 360
click at [895, 186] on input "text" at bounding box center [878, 181] width 182 height 16
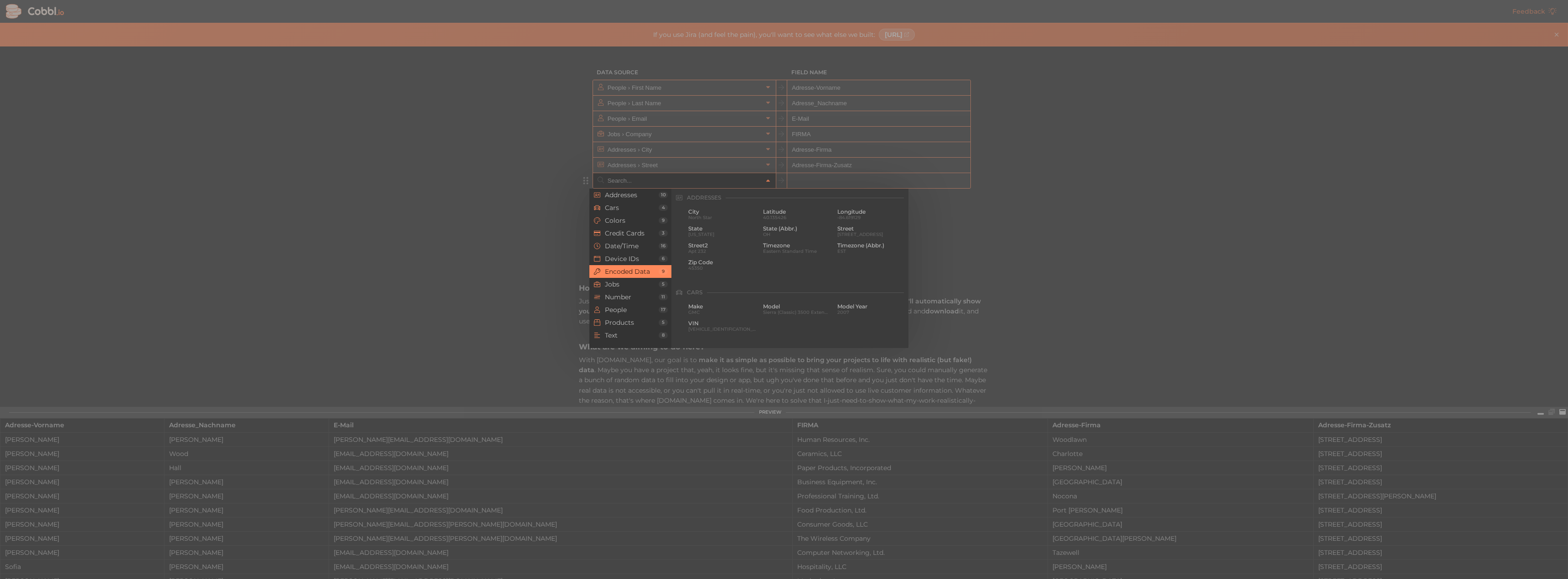
click at [742, 179] on input "text" at bounding box center [684, 181] width 157 height 15
click at [652, 195] on span "Addresses" at bounding box center [632, 195] width 54 height 7
click at [627, 204] on span "Cars" at bounding box center [632, 208] width 54 height 7
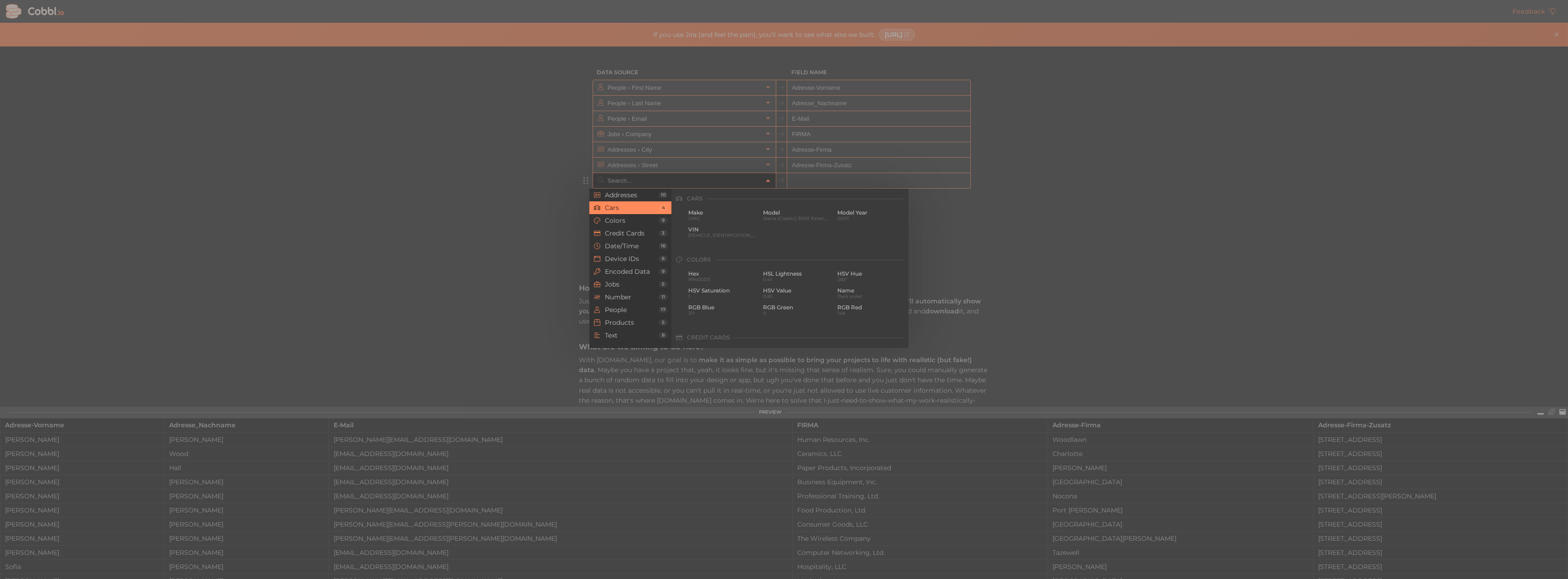
scroll to position [95, 0]
click at [625, 221] on span "Colors" at bounding box center [632, 220] width 54 height 7
click at [620, 227] on li "Colors 9" at bounding box center [630, 221] width 82 height 13
click at [620, 234] on span "Credit Cards" at bounding box center [632, 233] width 54 height 7
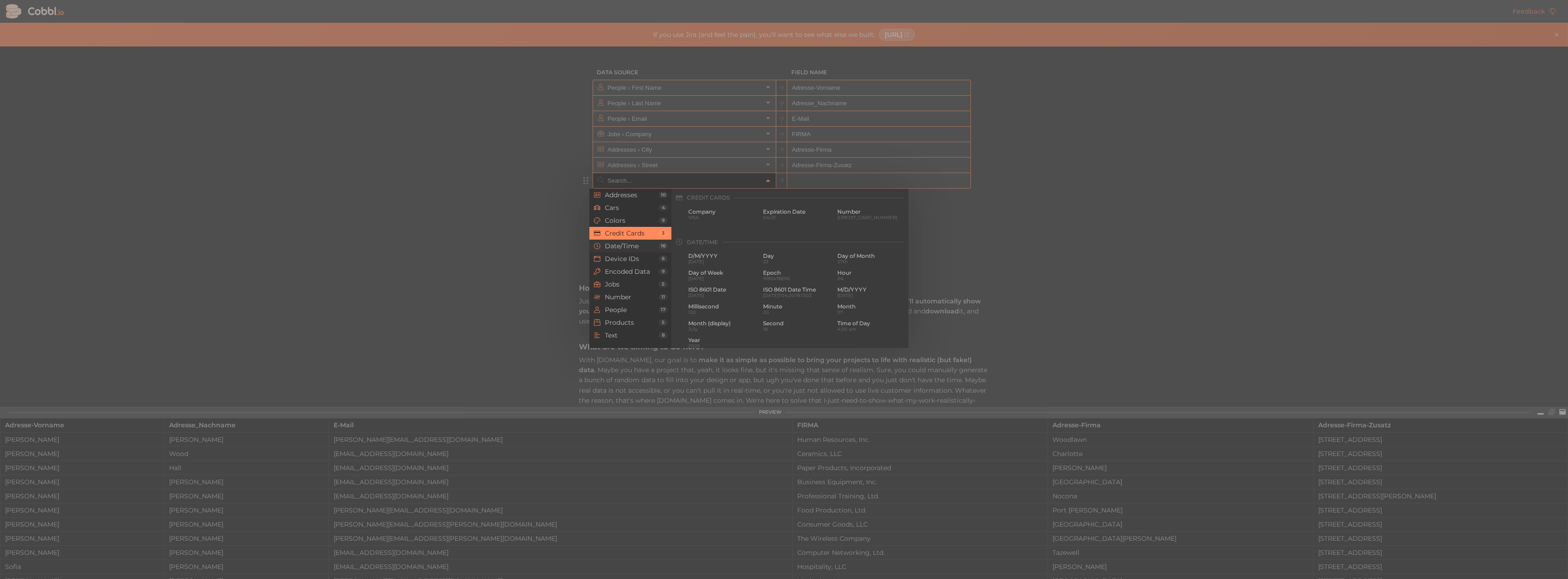
click at [622, 243] on span "Date/Time" at bounding box center [632, 245] width 54 height 7
click at [622, 253] on li "Device IDs 6" at bounding box center [630, 259] width 82 height 13
click at [622, 262] on span "Device IDs" at bounding box center [632, 258] width 54 height 7
click at [624, 266] on li "Encoded Data 9" at bounding box center [630, 272] width 82 height 13
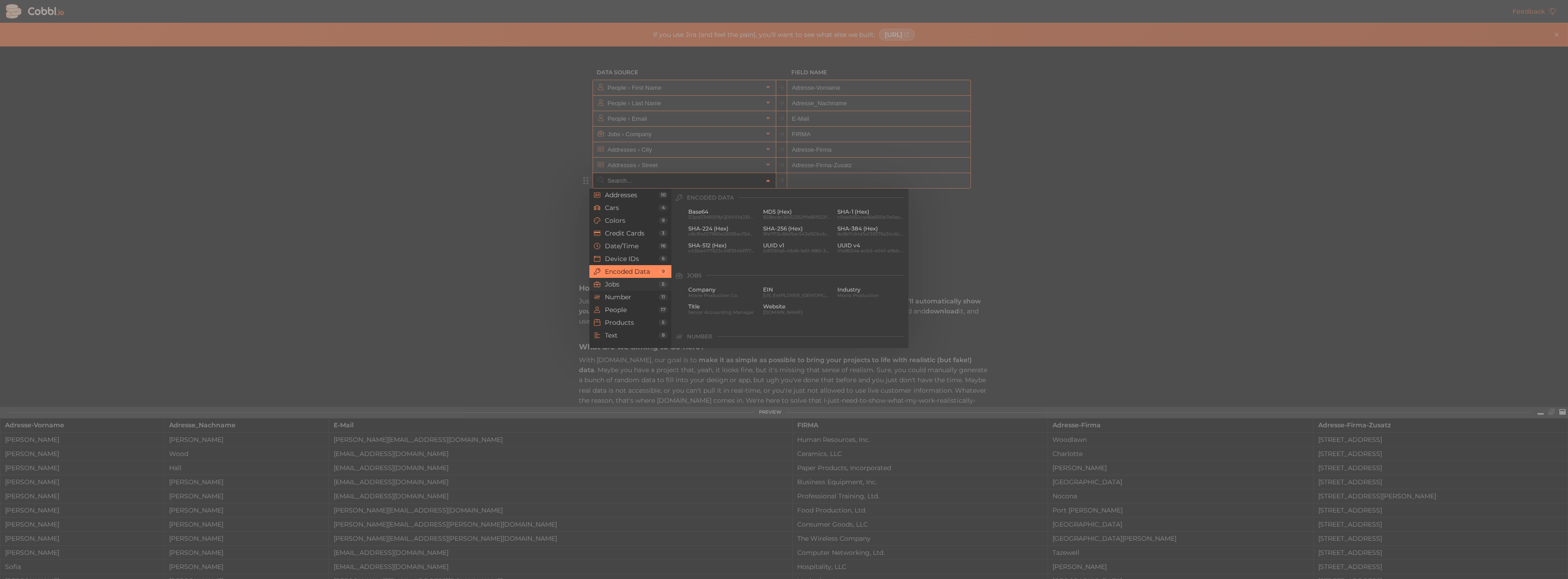
click at [629, 286] on span "Jobs" at bounding box center [632, 284] width 54 height 7
click at [845, 216] on span "Movie Production" at bounding box center [871, 218] width 68 height 5
type input "Jobs › Industry"
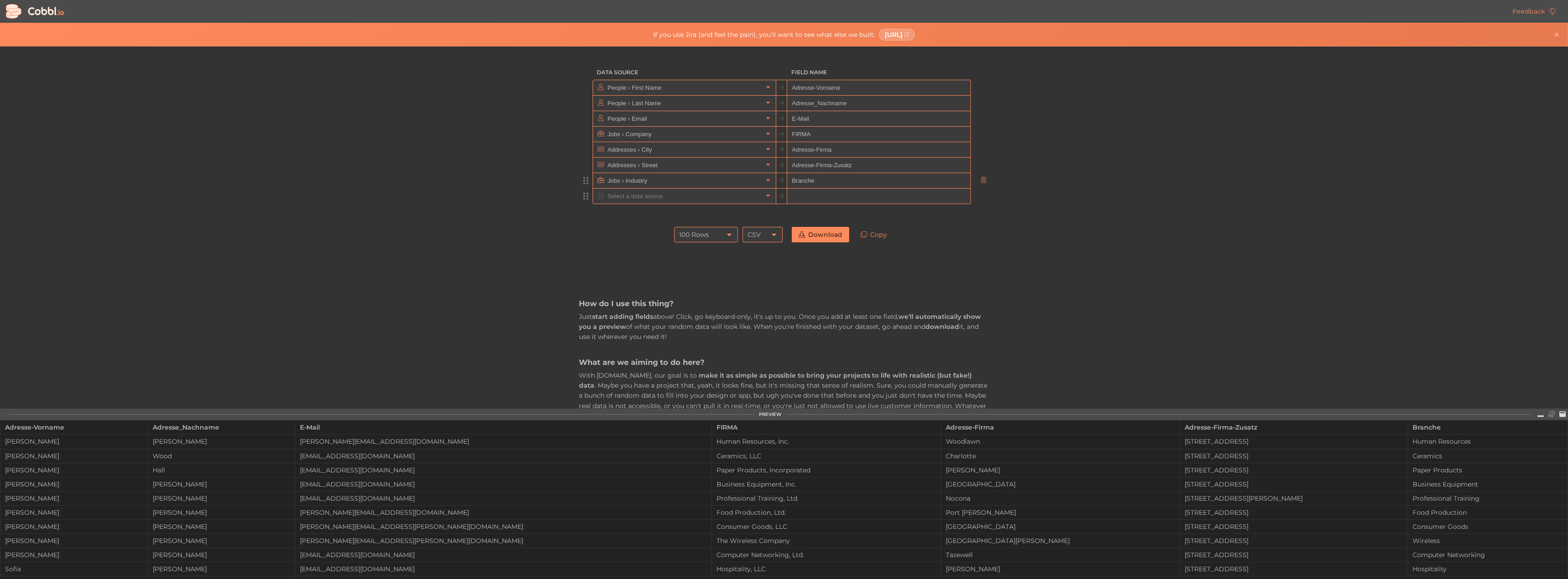
type input "Branche"
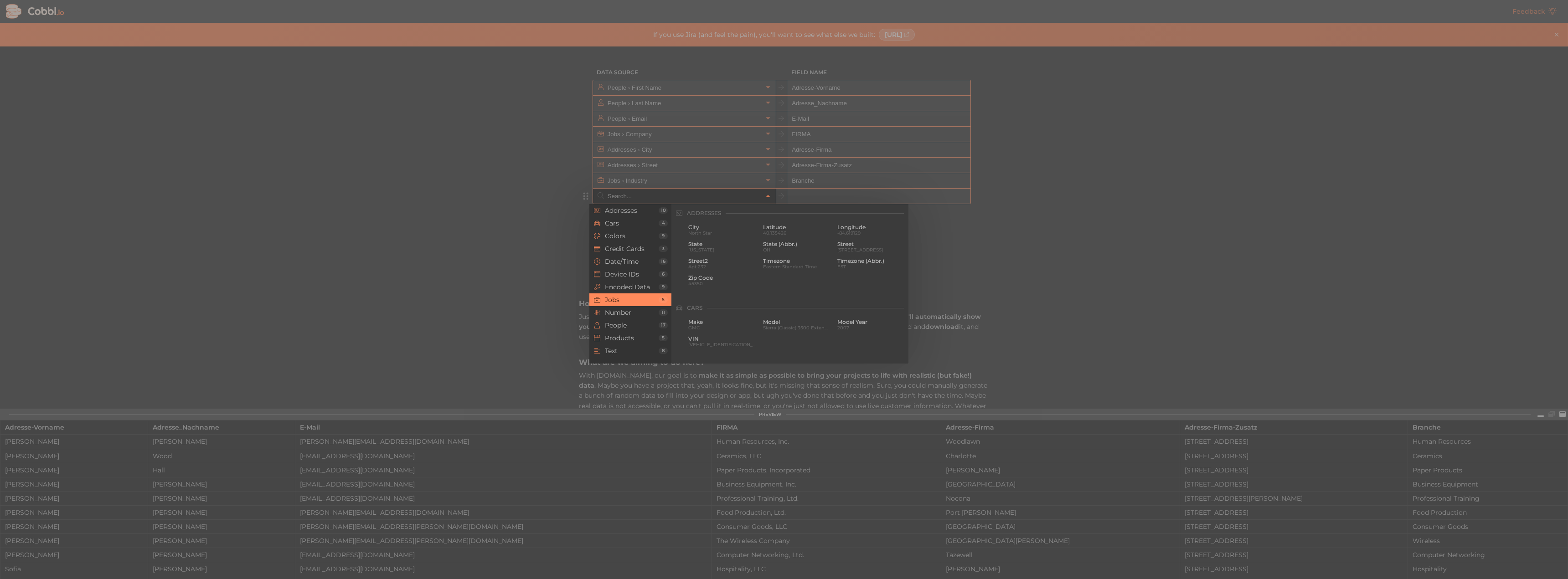
click at [693, 201] on input "text" at bounding box center [684, 196] width 157 height 15
click at [792, 248] on span "[DOMAIN_NAME]" at bounding box center [797, 249] width 68 height 5
type input "Jobs › Website"
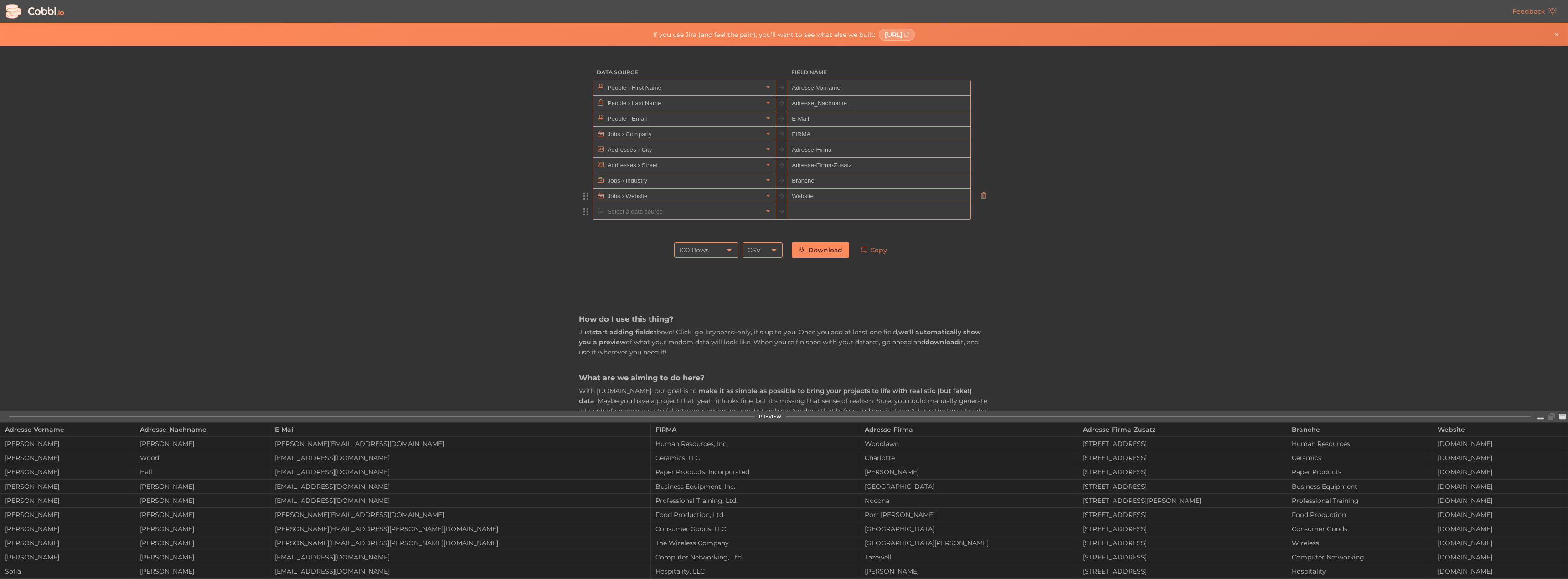
type input "Website"
click at [700, 214] on input "text" at bounding box center [684, 212] width 157 height 15
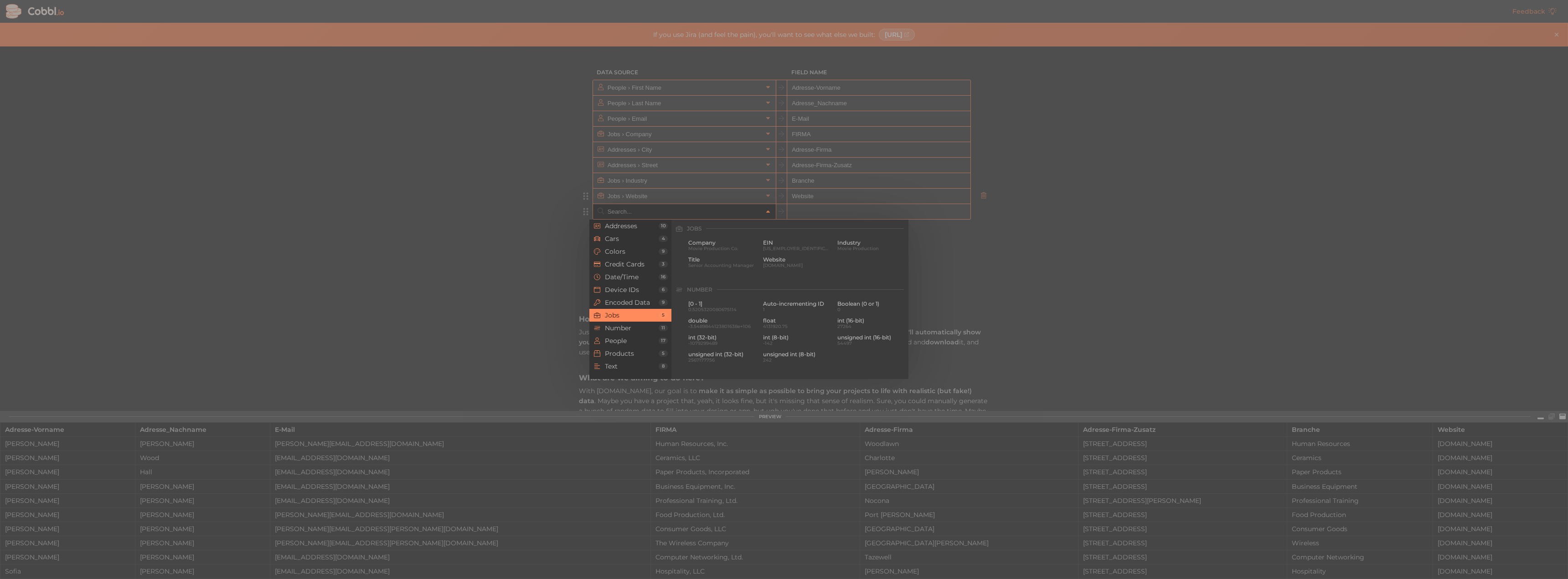
click at [385, 233] on div at bounding box center [784, 290] width 1568 height 579
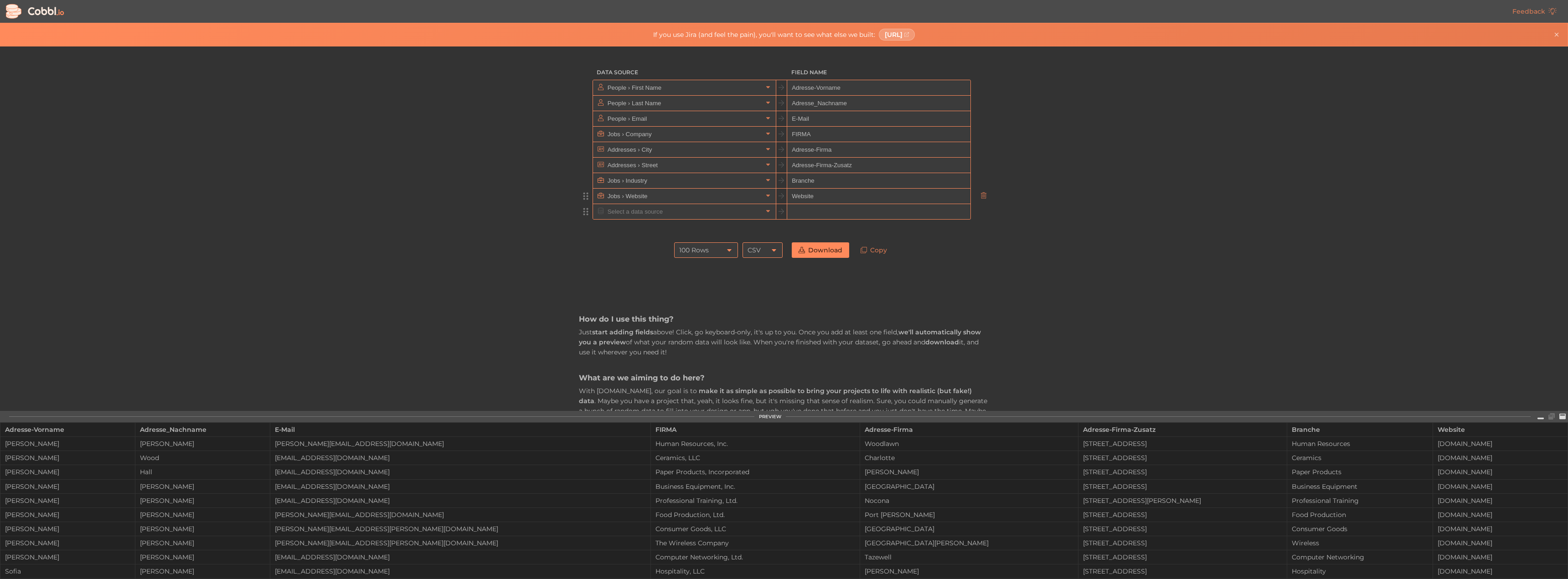
click at [692, 213] on input "text" at bounding box center [684, 212] width 157 height 15
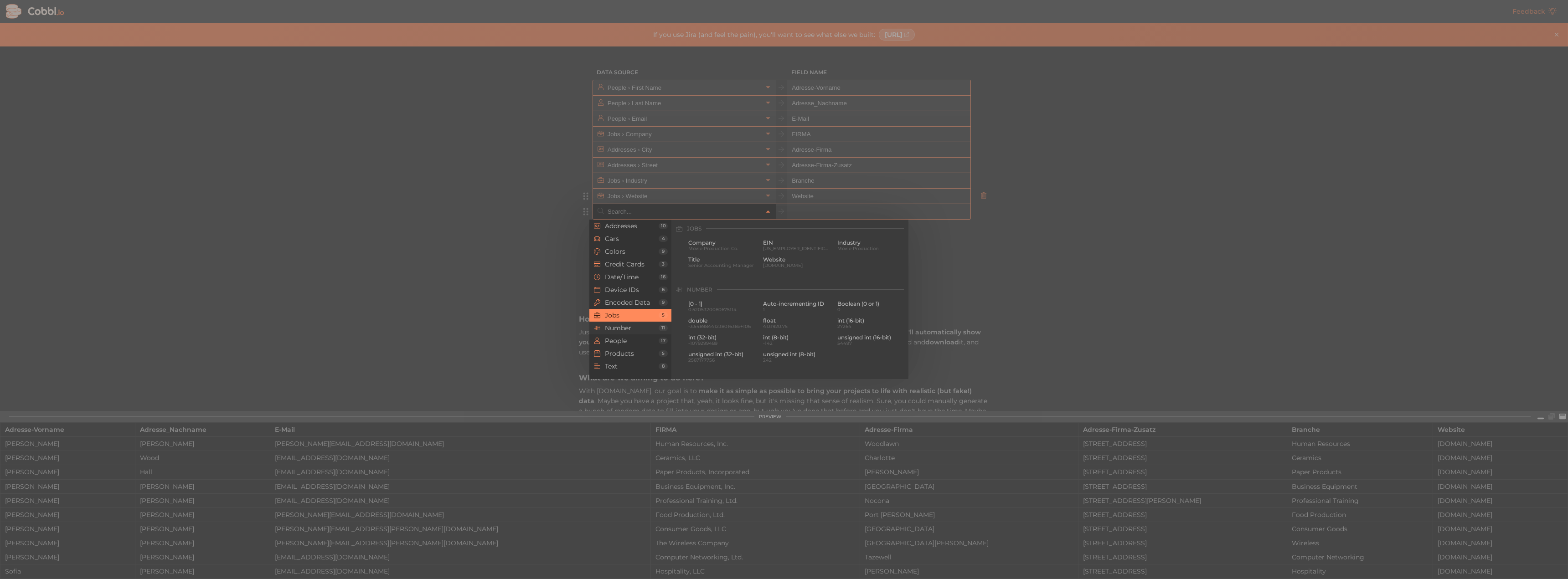
click at [642, 330] on span "Number" at bounding box center [632, 328] width 54 height 7
click at [637, 344] on span "People" at bounding box center [632, 340] width 54 height 7
click at [634, 352] on span "Products" at bounding box center [632, 353] width 54 height 7
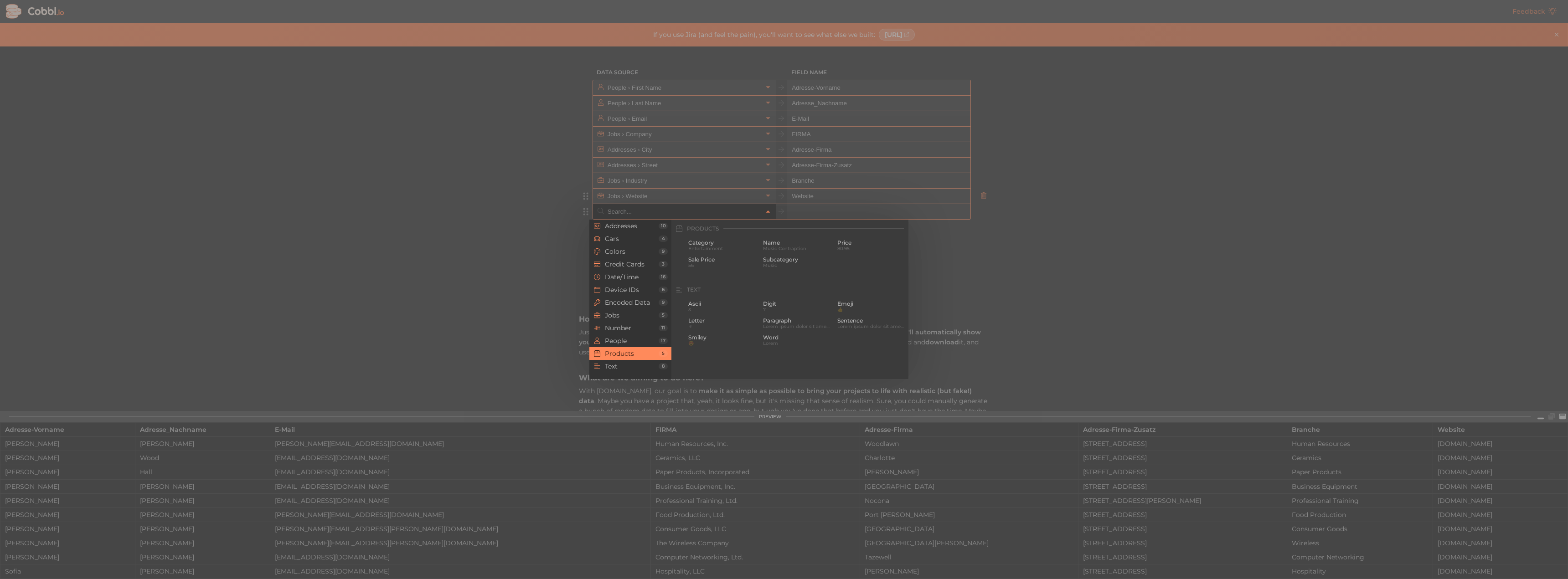
click at [513, 311] on div at bounding box center [784, 290] width 1568 height 579
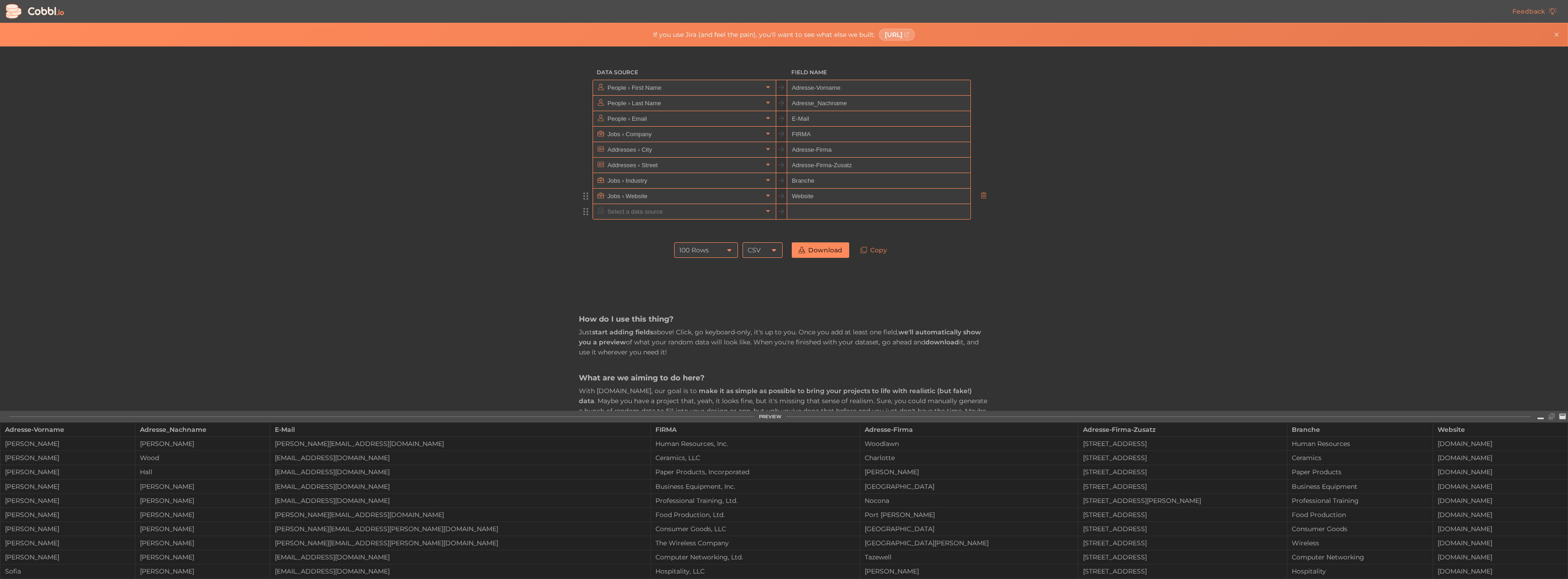
click at [799, 254] on link "Download" at bounding box center [821, 249] width 57 height 16
